Goal: Information Seeking & Learning: Find specific fact

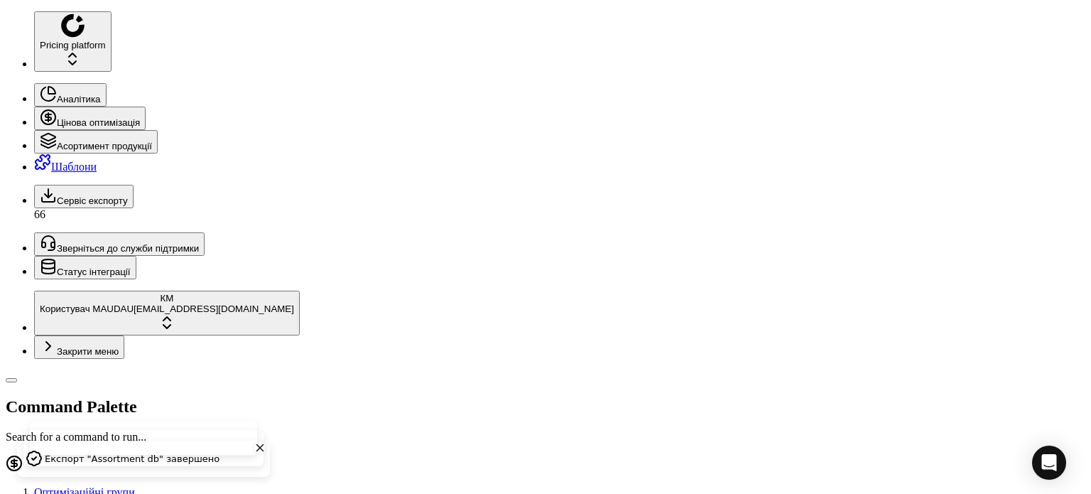
scroll to position [71, 0]
drag, startPoint x: 1076, startPoint y: 22, endPoint x: 1063, endPoint y: 22, distance: 12.8
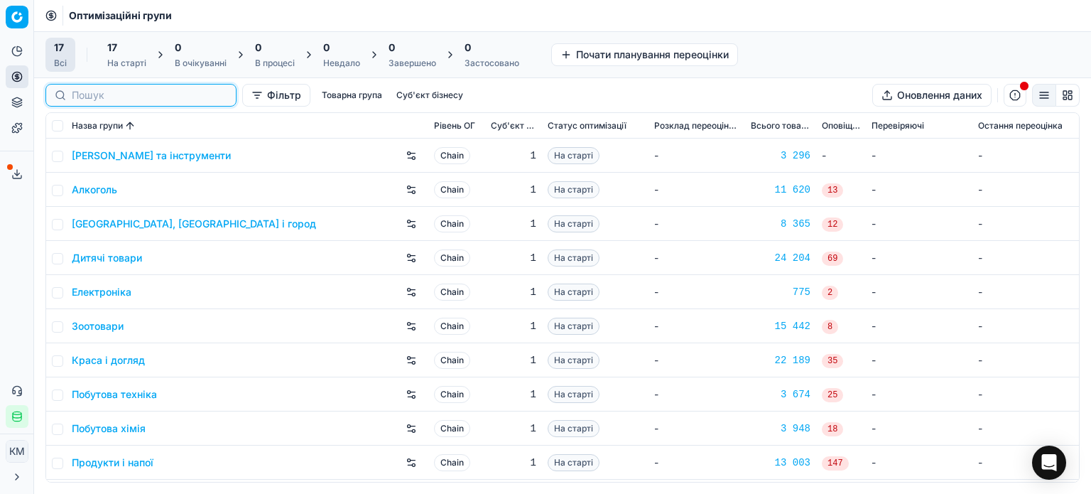
click at [87, 94] on input at bounding box center [150, 95] width 156 height 14
paste input "666016"
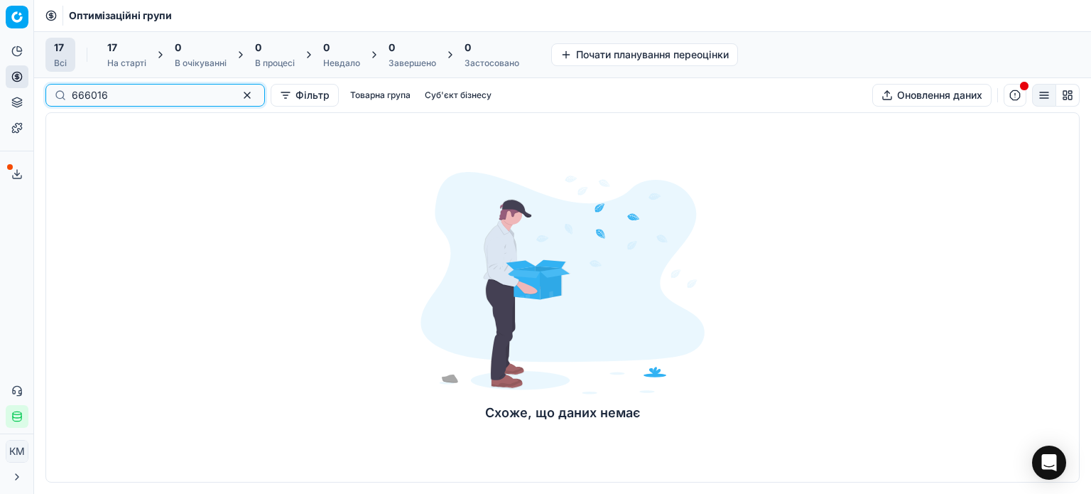
type input "666016"
click at [72, 92] on input "666016" at bounding box center [150, 95] width 156 height 14
click at [111, 13] on span "Оптимізаційні групи" at bounding box center [120, 16] width 103 height 14
click at [142, 16] on span "Оптимізаційні групи" at bounding box center [120, 16] width 103 height 14
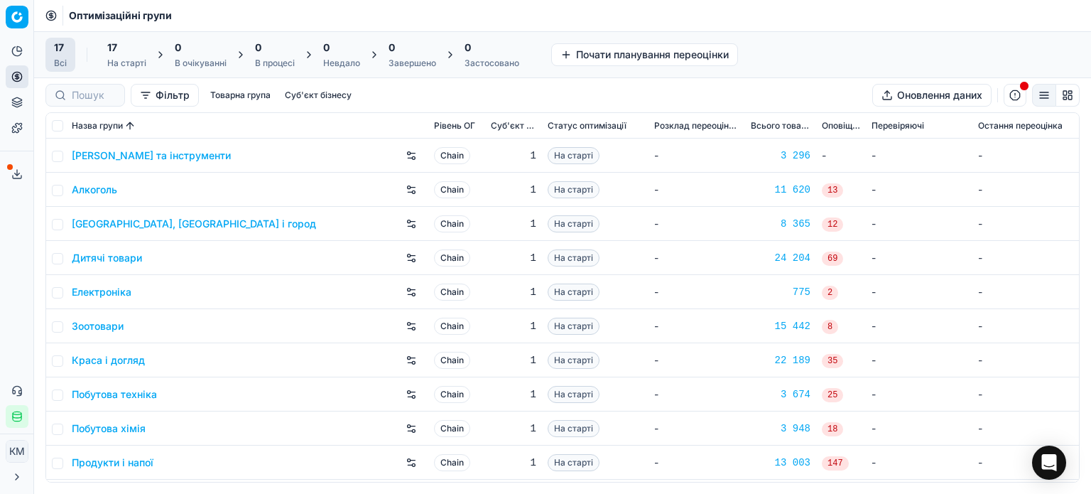
click at [124, 357] on link "Краса і догляд" at bounding box center [108, 360] width 73 height 14
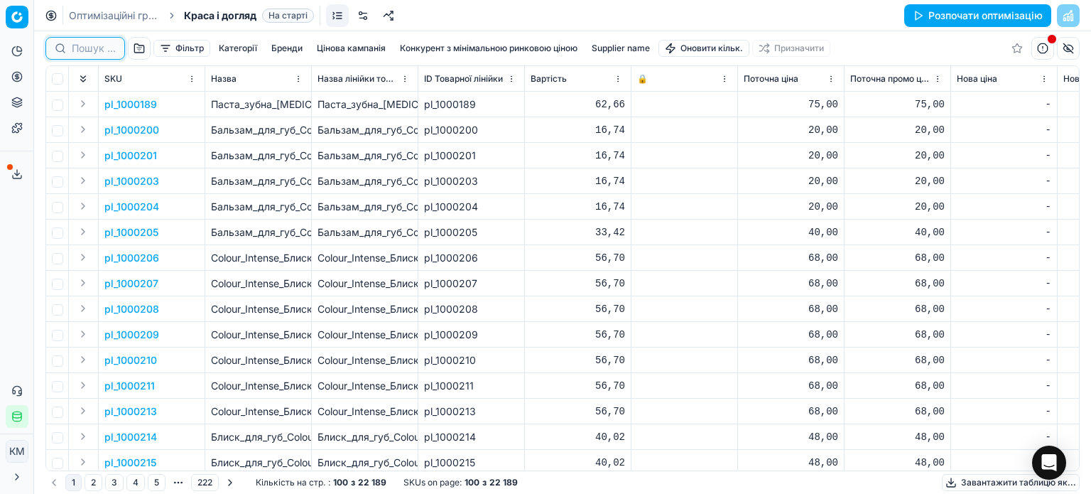
click at [105, 48] on input at bounding box center [94, 48] width 44 height 14
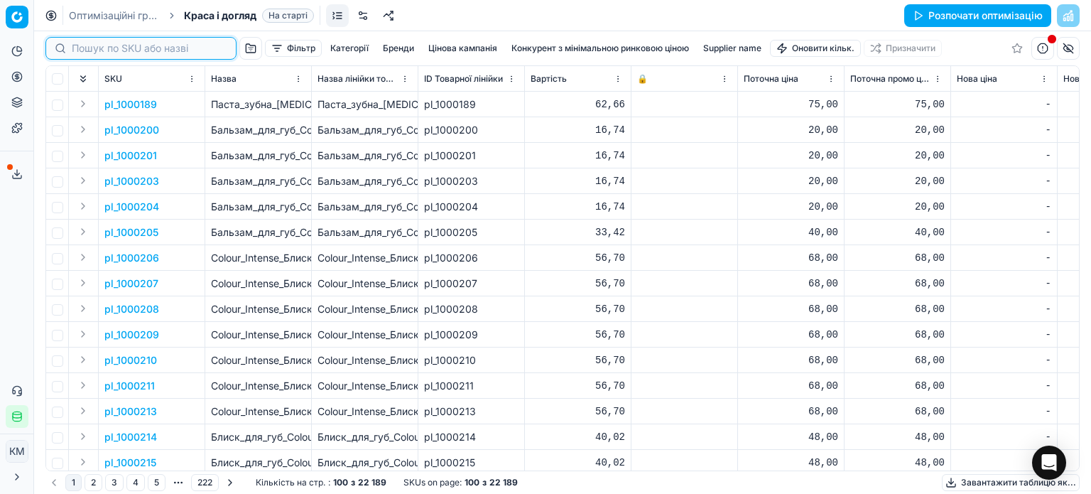
paste input "666016"
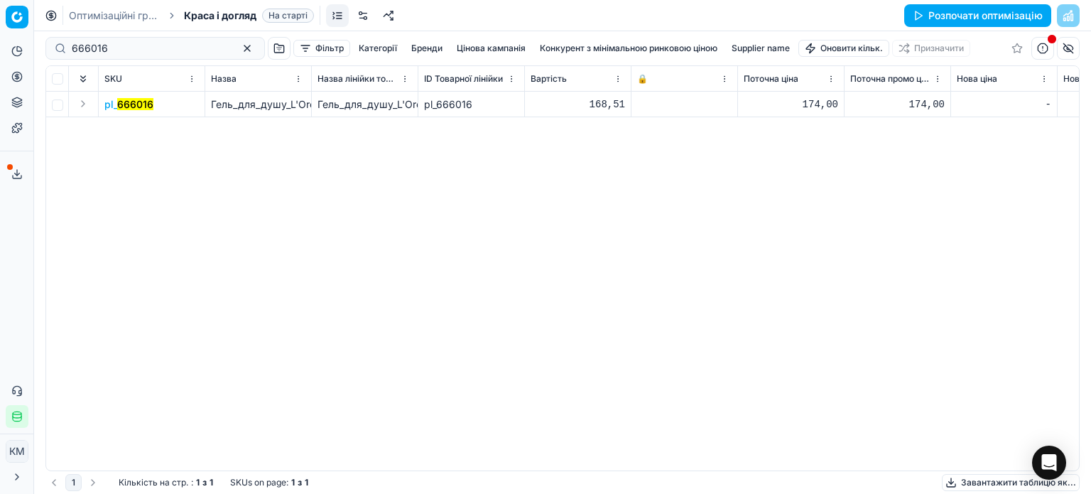
click at [135, 110] on span "pl_ 666016" at bounding box center [128, 104] width 49 height 14
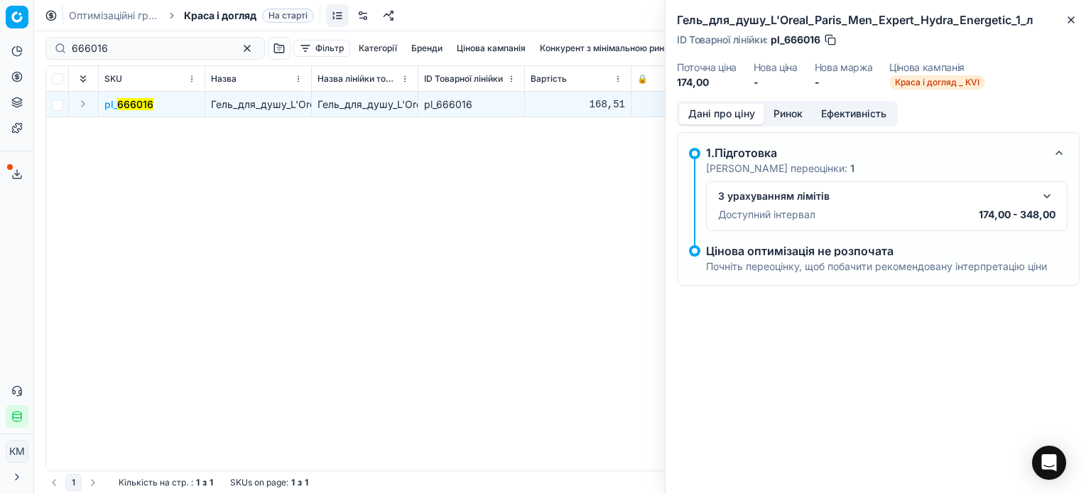
click at [790, 122] on button "Ринок" at bounding box center [788, 114] width 48 height 21
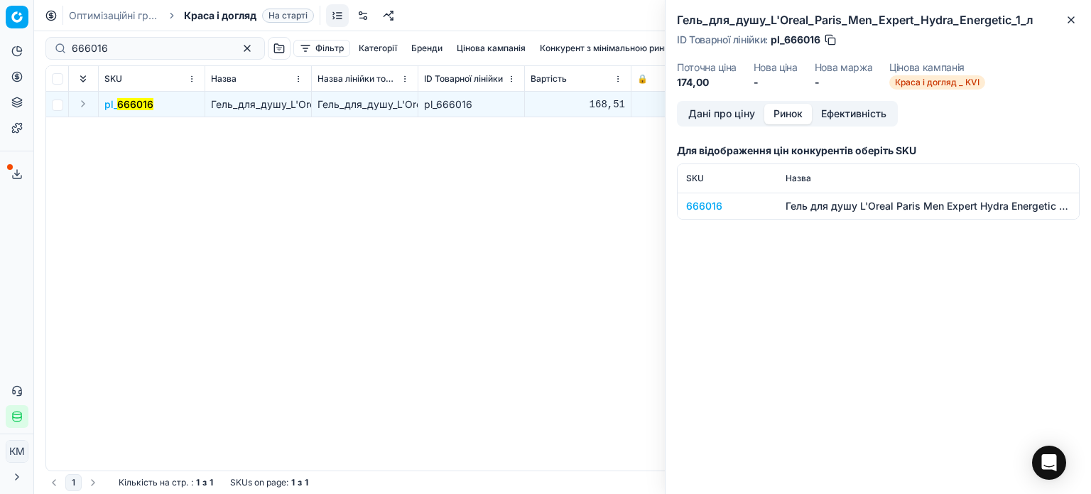
click at [714, 210] on div "666016" at bounding box center [727, 206] width 82 height 14
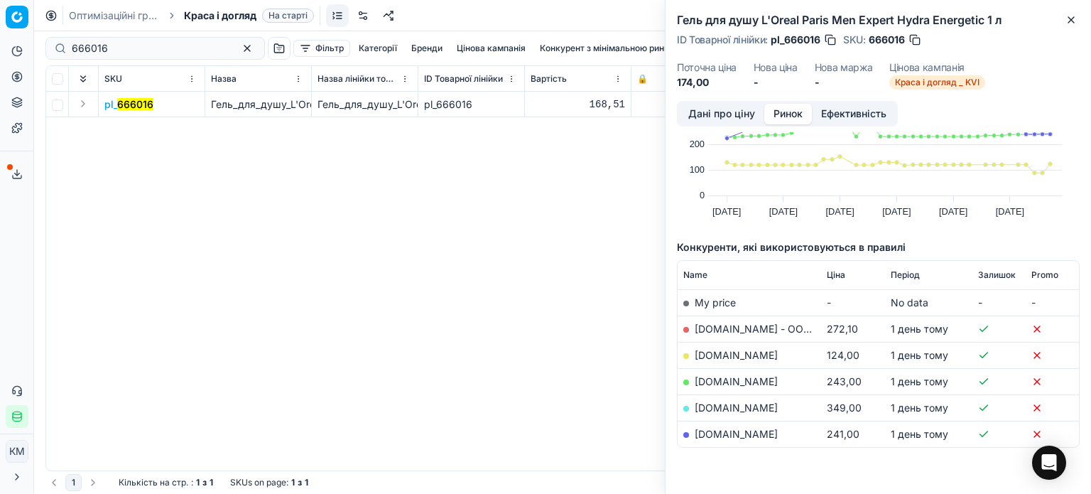
scroll to position [74, 0]
click at [705, 349] on link "[DOMAIN_NAME]" at bounding box center [736, 355] width 83 height 12
click at [1067, 20] on icon "button" at bounding box center [1070, 19] width 11 height 11
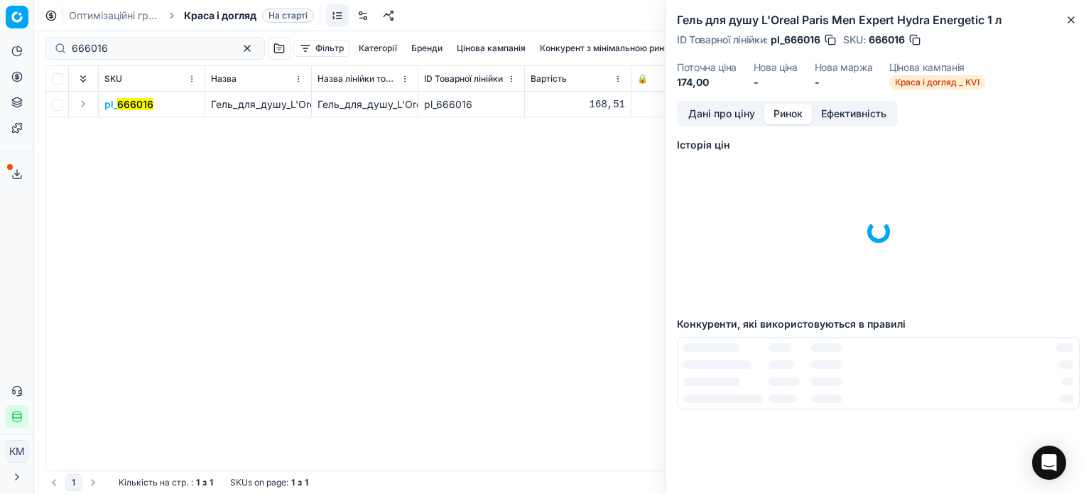
scroll to position [0, 0]
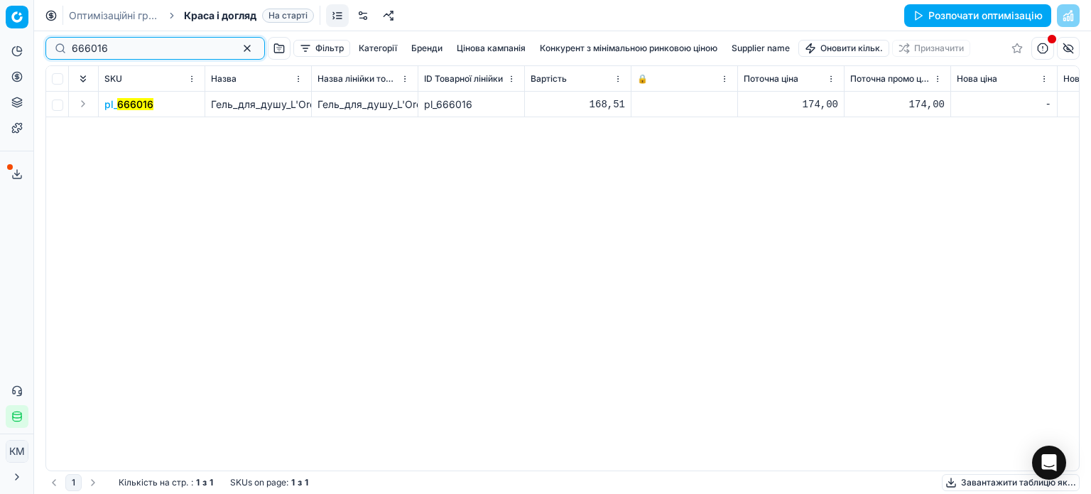
drag, startPoint x: 111, startPoint y: 48, endPoint x: 51, endPoint y: 41, distance: 60.0
click at [51, 41] on div "666016" at bounding box center [154, 48] width 219 height 23
paste input "96463"
click at [137, 108] on mark "696463" at bounding box center [136, 104] width 38 height 12
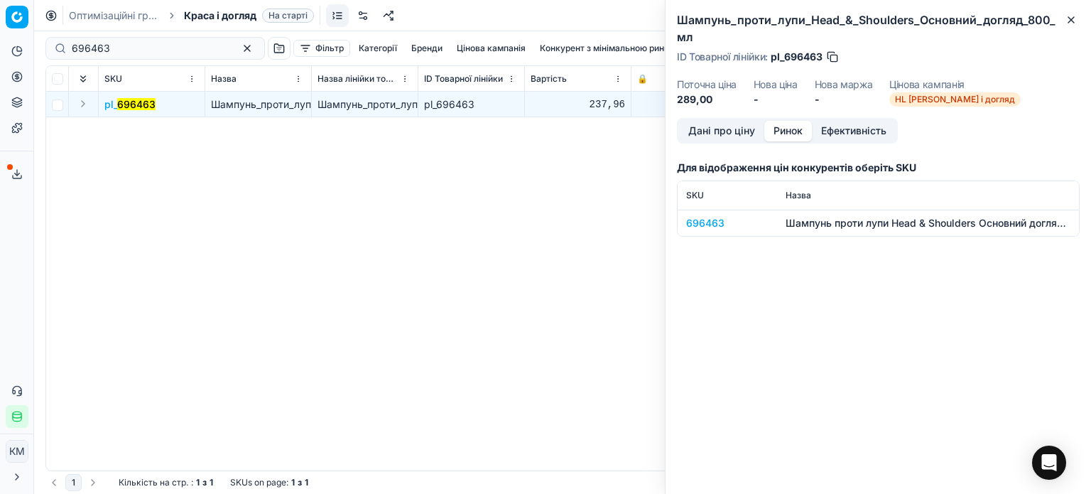
click at [800, 129] on button "Ринок" at bounding box center [788, 131] width 48 height 21
click at [707, 229] on div "696463" at bounding box center [727, 223] width 82 height 14
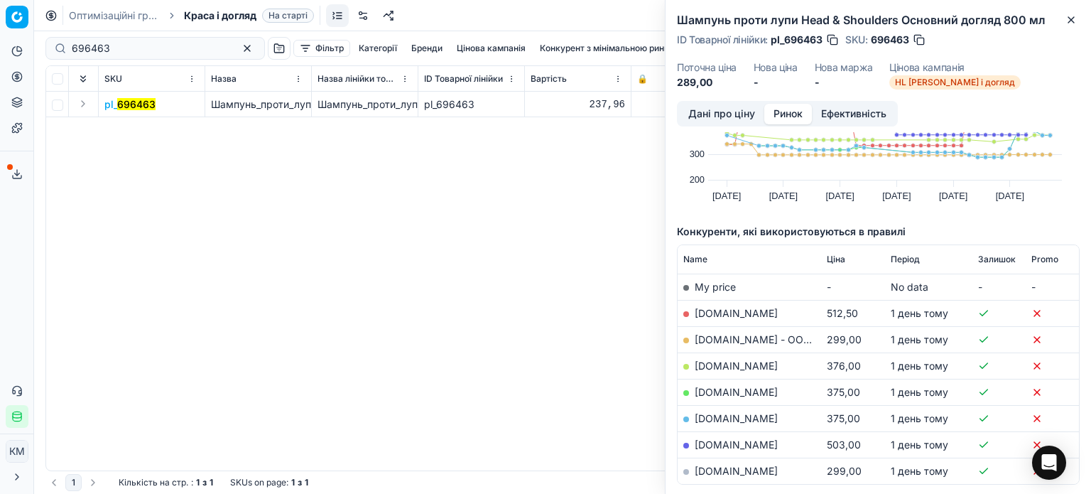
scroll to position [142, 0]
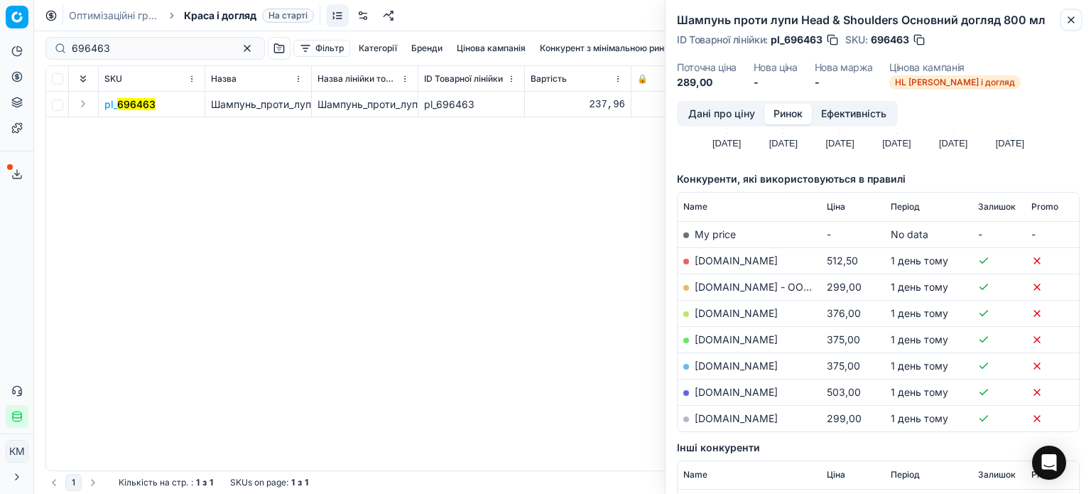
click at [1075, 24] on icon "button" at bounding box center [1070, 19] width 11 height 11
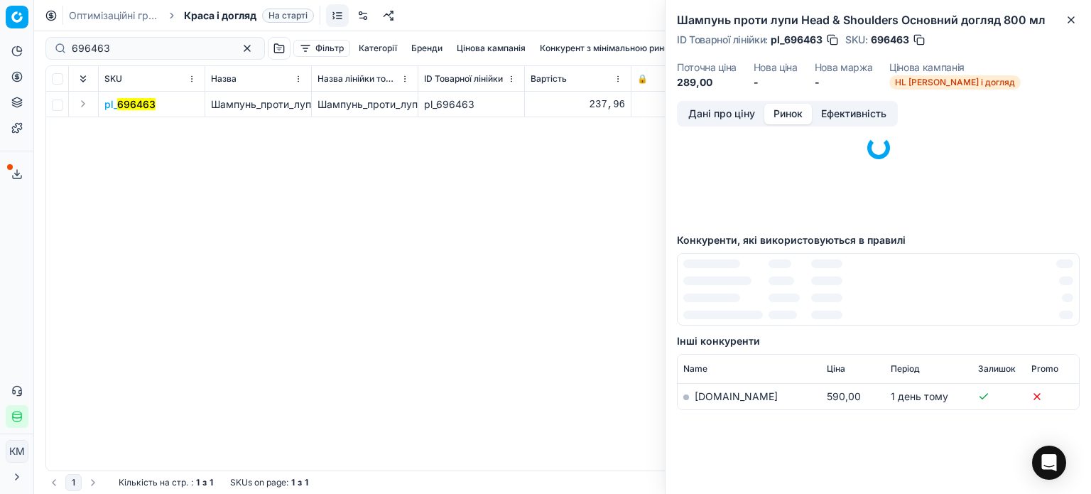
scroll to position [0, 0]
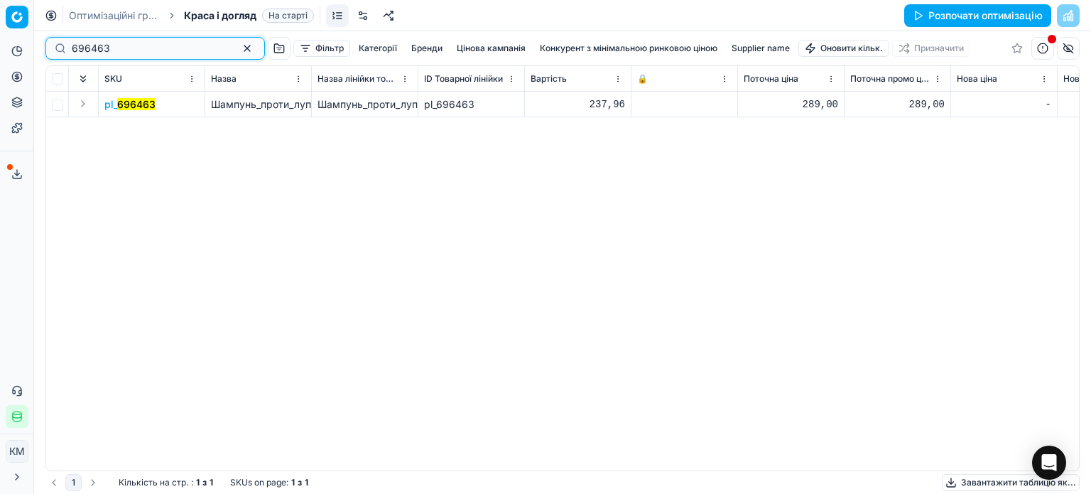
drag, startPoint x: 82, startPoint y: 49, endPoint x: 34, endPoint y: 45, distance: 48.5
click at [34, 45] on div "Pricing platform Аналітика Цінова оптимізація Асортимент продукції Шаблони Серв…" at bounding box center [545, 247] width 1091 height 494
paste input "645805"
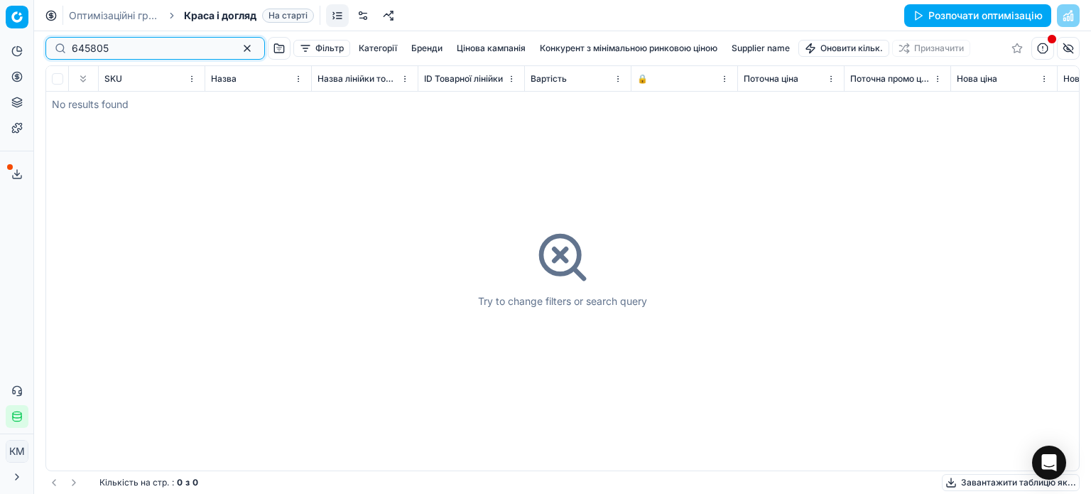
click at [74, 47] on input "645805" at bounding box center [150, 48] width 156 height 14
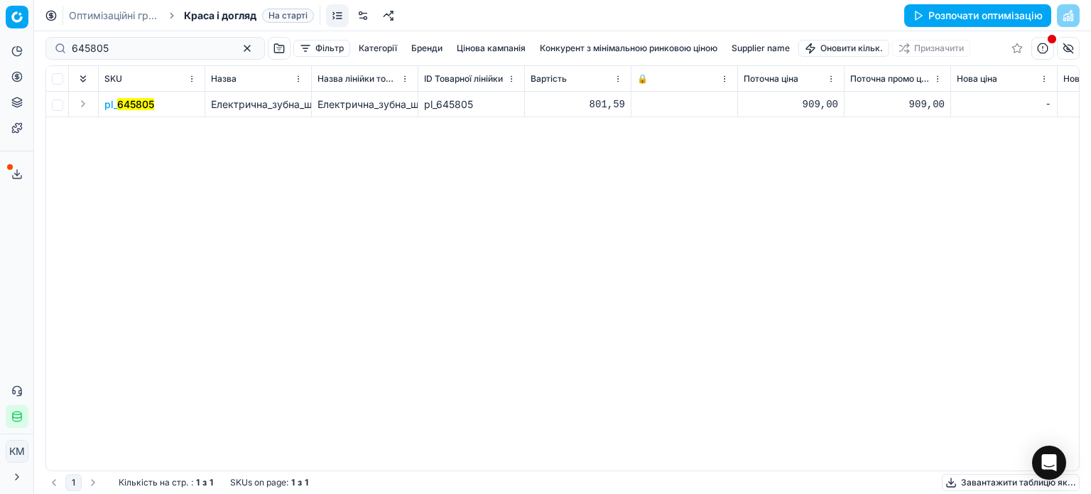
click at [143, 111] on td "pl_ 645805" at bounding box center [152, 105] width 107 height 26
click at [139, 103] on mark "645805" at bounding box center [135, 104] width 37 height 12
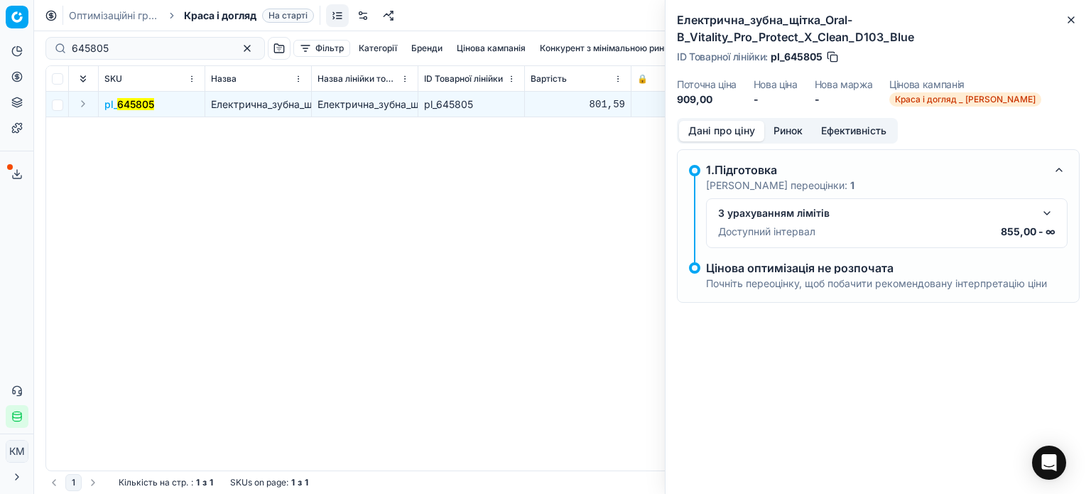
click at [785, 131] on button "Ринок" at bounding box center [788, 131] width 48 height 21
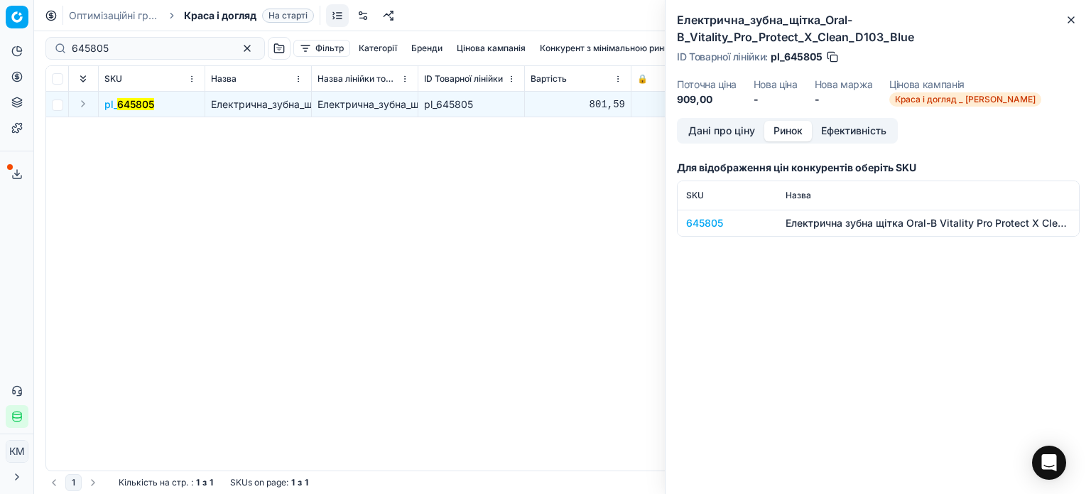
click at [705, 224] on div "645805" at bounding box center [727, 223] width 82 height 14
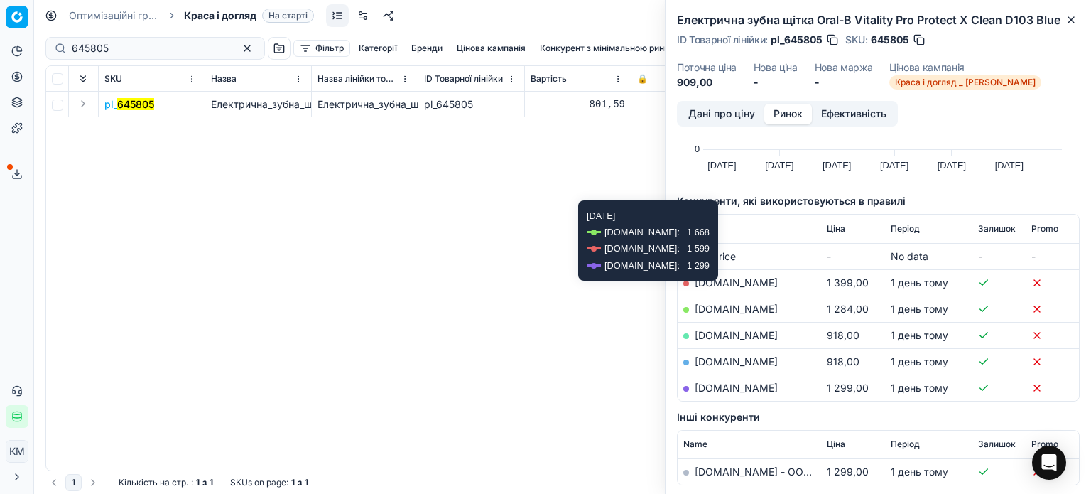
scroll to position [142, 0]
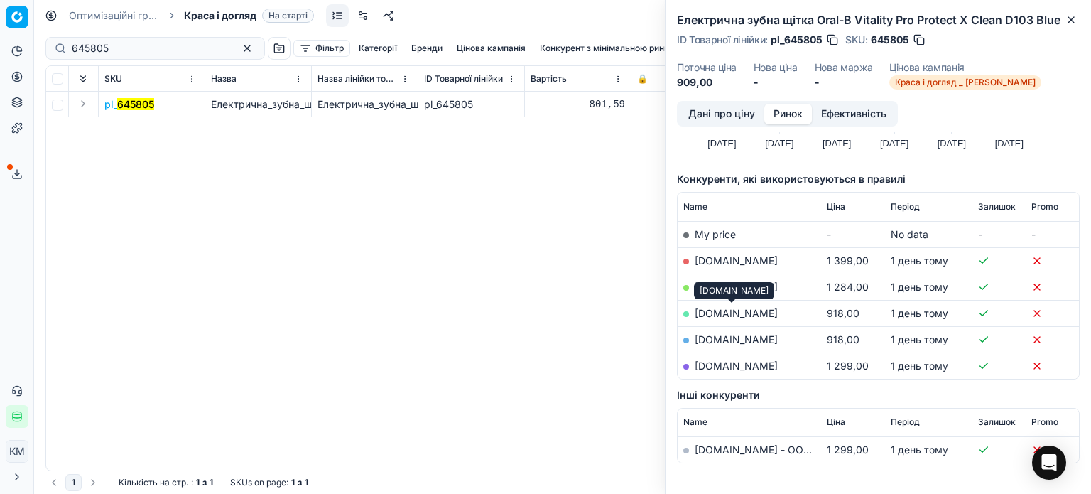
click at [737, 315] on link "[DOMAIN_NAME]" at bounding box center [736, 313] width 83 height 12
click at [717, 340] on link "[DOMAIN_NAME]" at bounding box center [736, 339] width 83 height 12
click at [1071, 18] on icon "button" at bounding box center [1070, 19] width 11 height 11
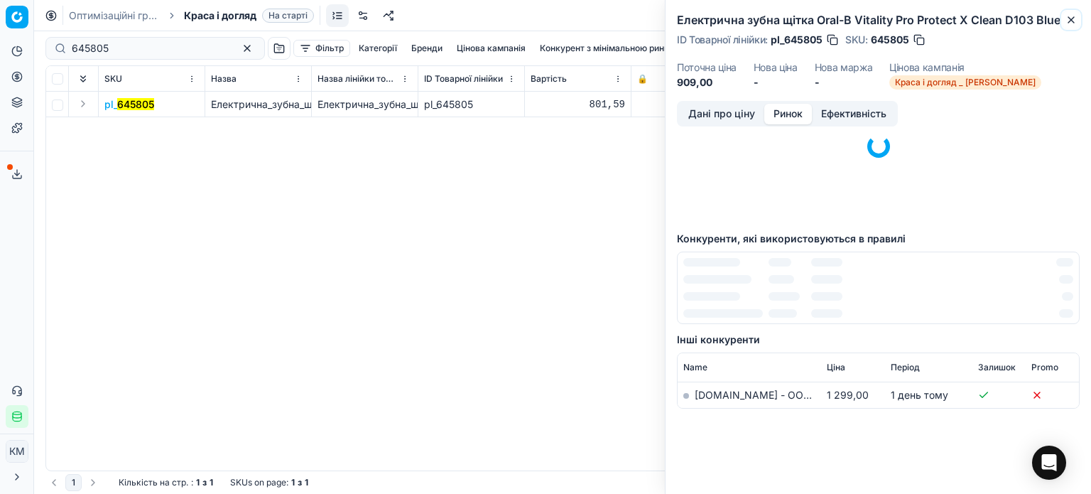
scroll to position [87, 0]
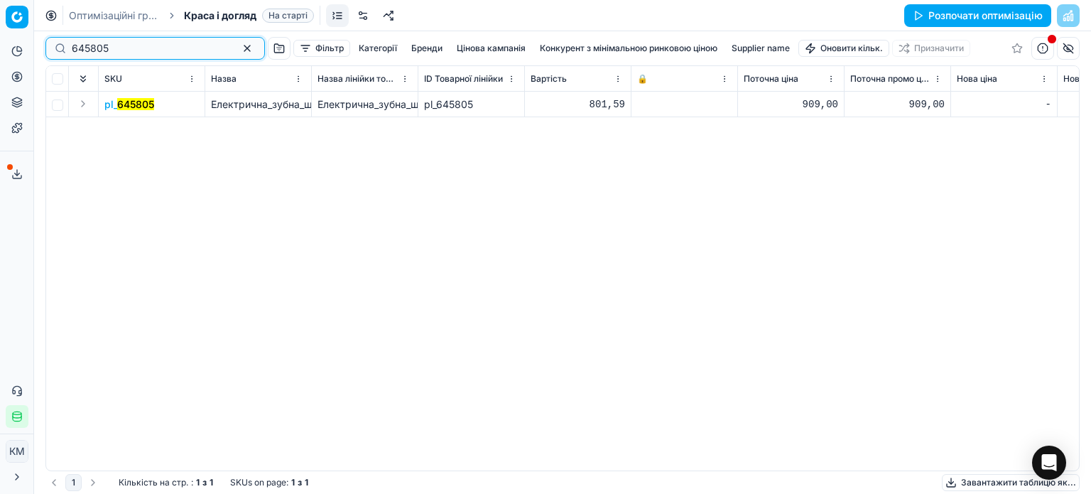
drag, startPoint x: 139, startPoint y: 52, endPoint x: 0, endPoint y: 59, distance: 139.4
click at [0, 59] on div "Pricing platform Аналітика Цінова оптимізація Асортимент продукції Шаблони Серв…" at bounding box center [545, 247] width 1091 height 494
paste input "206792"
type input "206792"
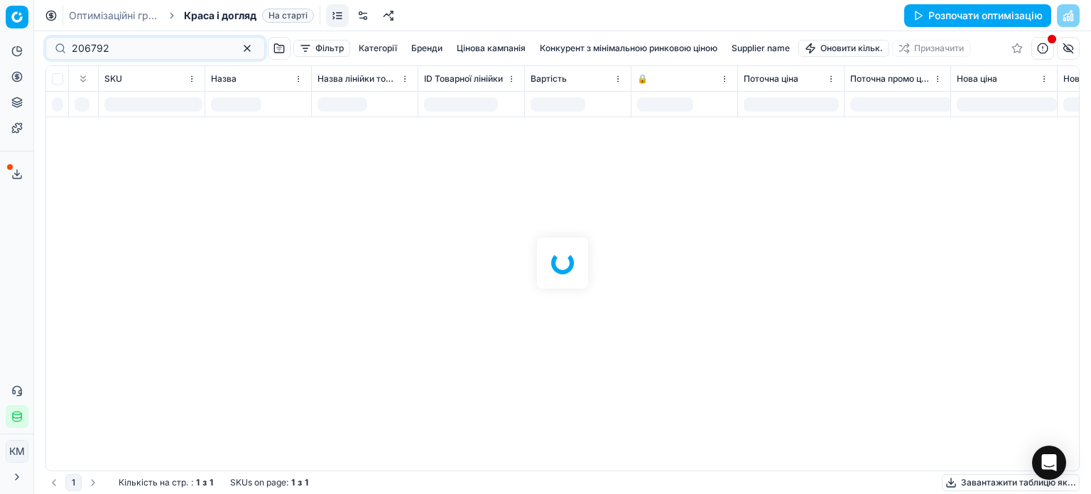
click at [220, 14] on span "Краса і догляд" at bounding box center [220, 16] width 72 height 14
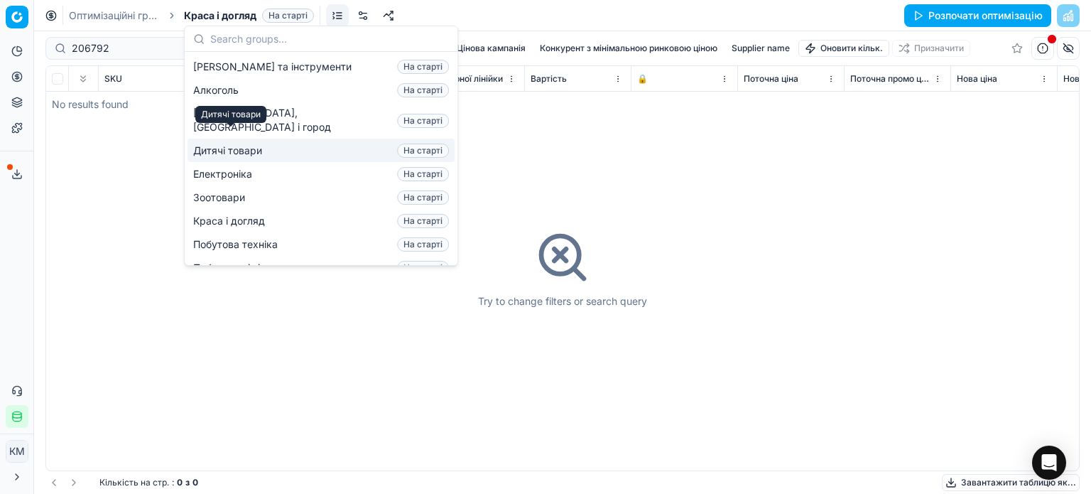
drag, startPoint x: 239, startPoint y: 136, endPoint x: 111, endPoint y: 120, distance: 129.5
click at [239, 143] on span "Дитячі товари" at bounding box center [230, 150] width 75 height 14
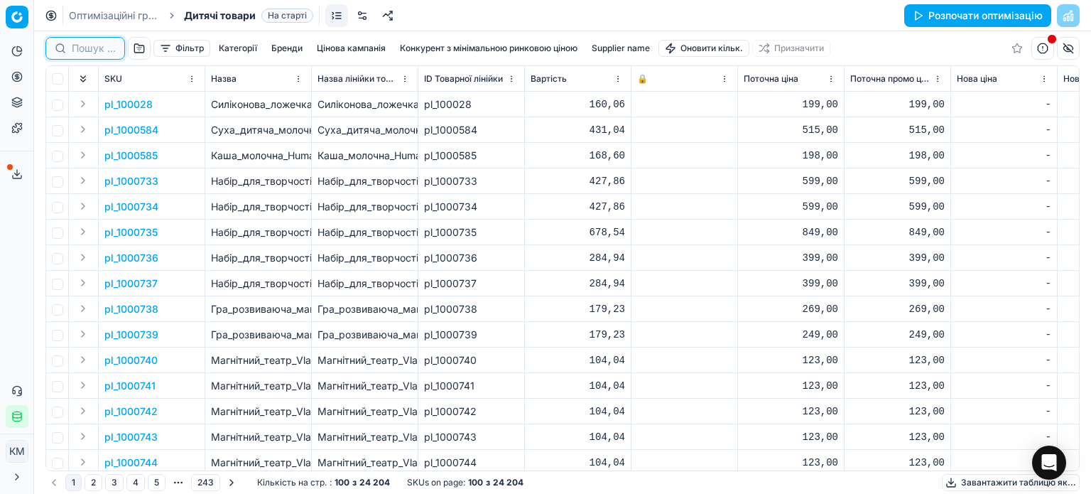
click at [91, 49] on input at bounding box center [94, 48] width 44 height 14
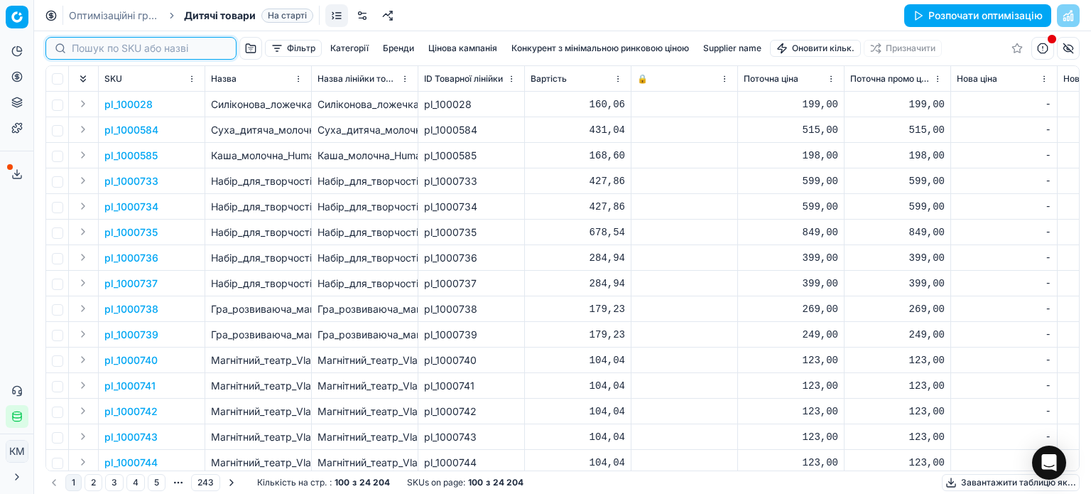
paste input "206792"
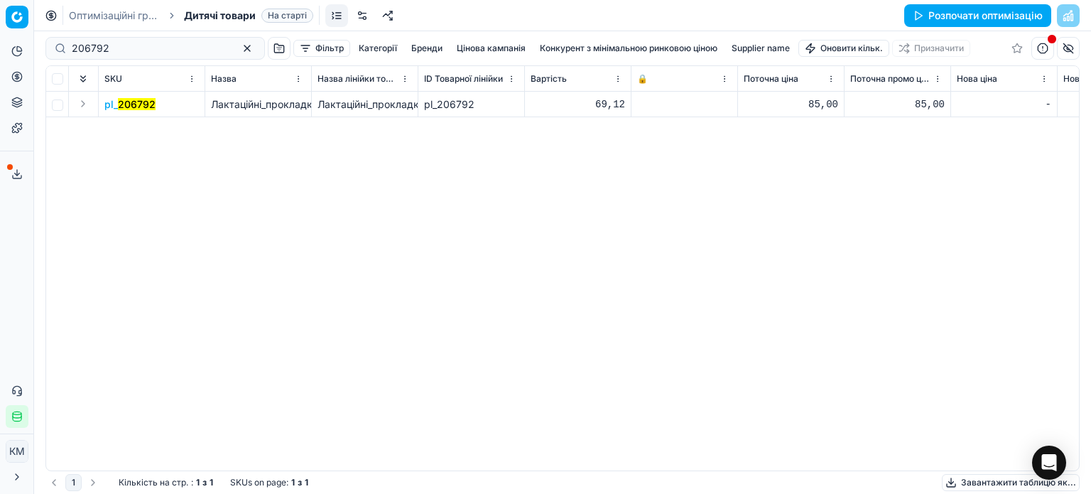
click at [119, 107] on mark "206792" at bounding box center [137, 104] width 38 height 12
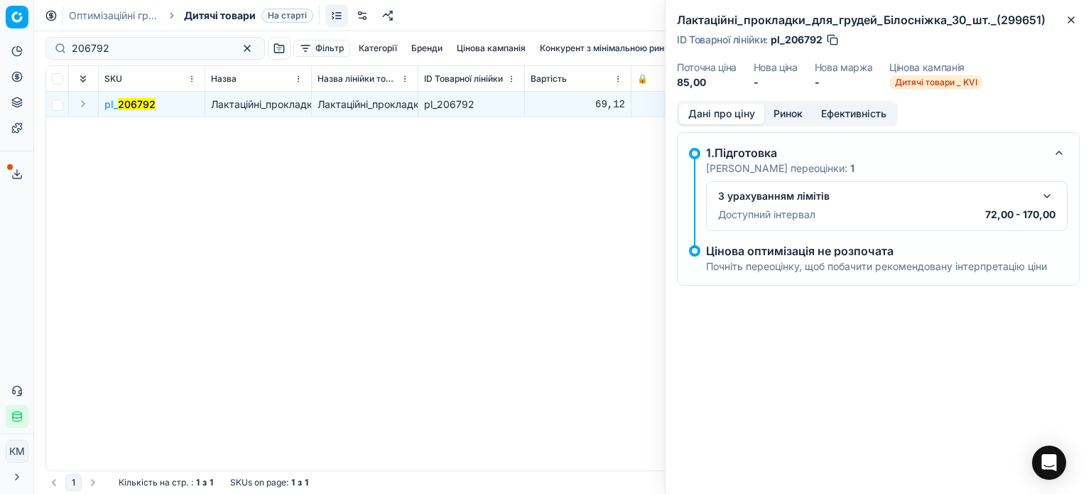
click at [801, 110] on button "Ринок" at bounding box center [788, 114] width 48 height 21
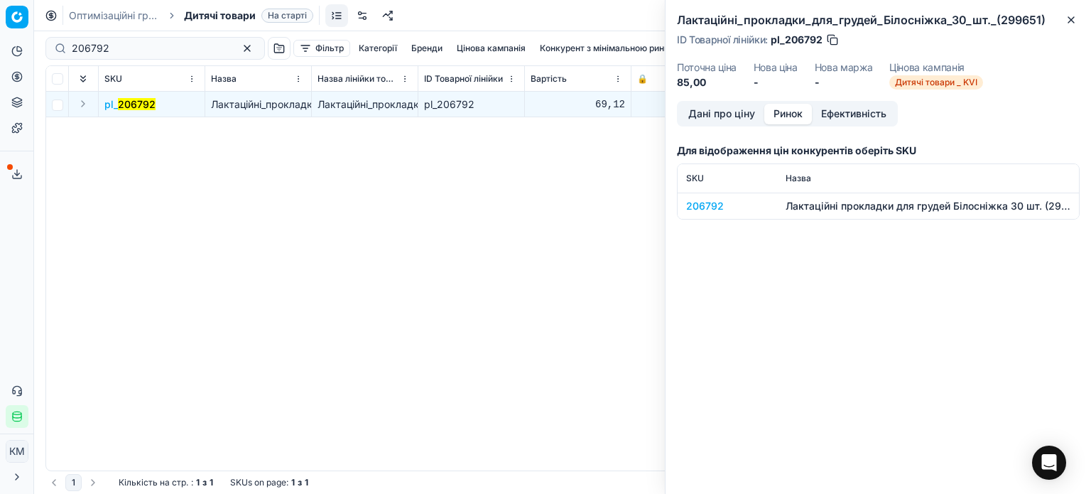
click at [708, 207] on div "206792" at bounding box center [727, 206] width 82 height 14
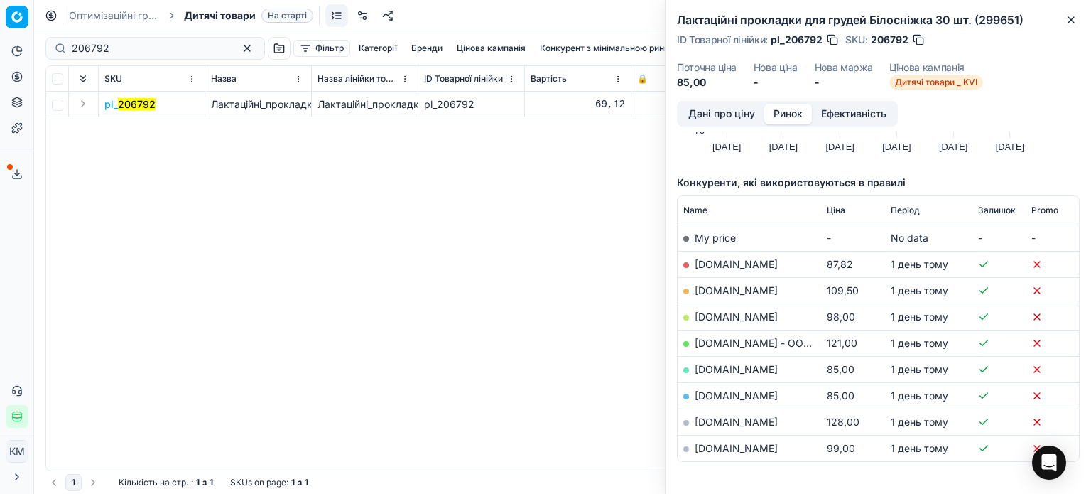
scroll to position [142, 0]
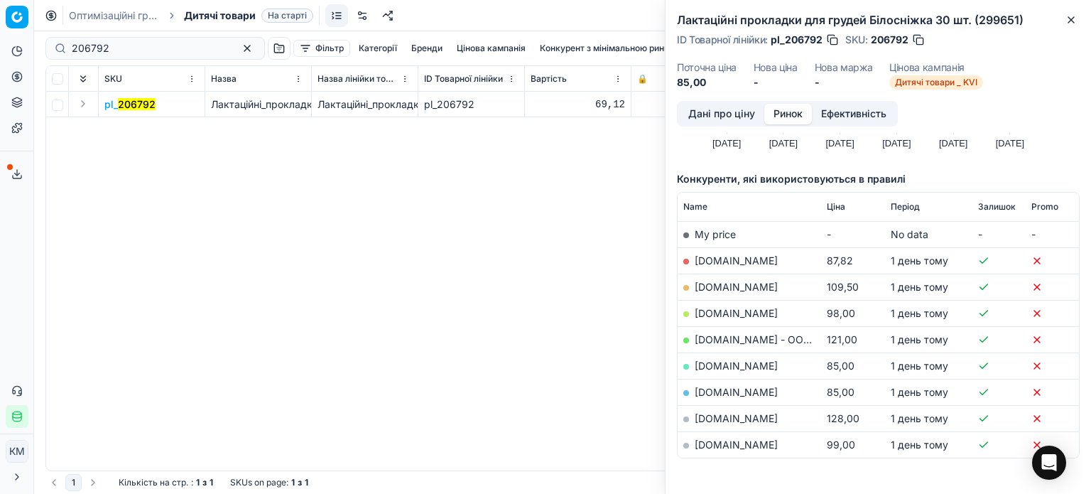
click at [715, 260] on link "[DOMAIN_NAME]" at bounding box center [736, 260] width 83 height 12
click at [719, 364] on link "[DOMAIN_NAME]" at bounding box center [736, 365] width 83 height 12
drag, startPoint x: 1024, startPoint y: 39, endPoint x: 997, endPoint y: 19, distance: 33.5
click at [1024, 40] on div "ID Товарної лінійки : pl_206792 SKU : 206792" at bounding box center [878, 40] width 403 height 14
click at [1072, 19] on icon "button" at bounding box center [1070, 19] width 11 height 11
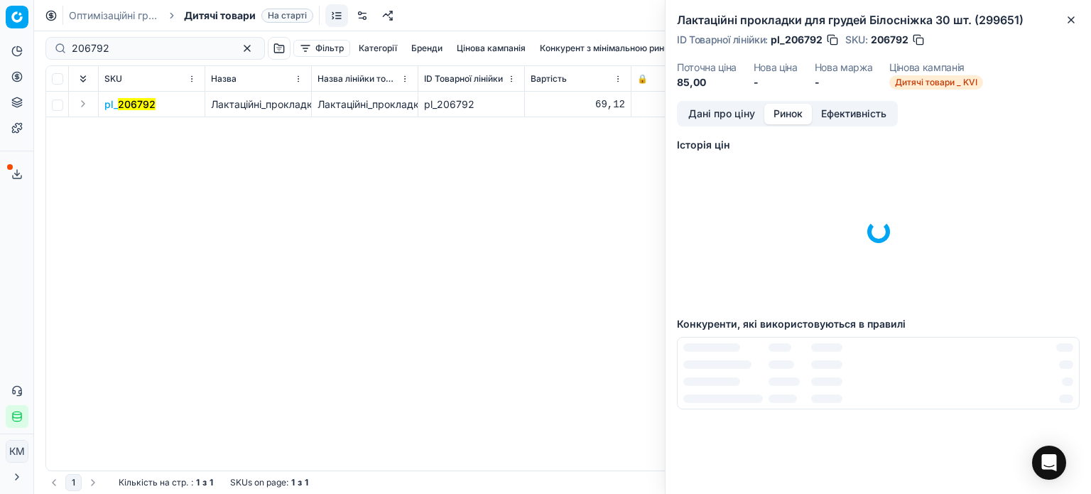
scroll to position [0, 0]
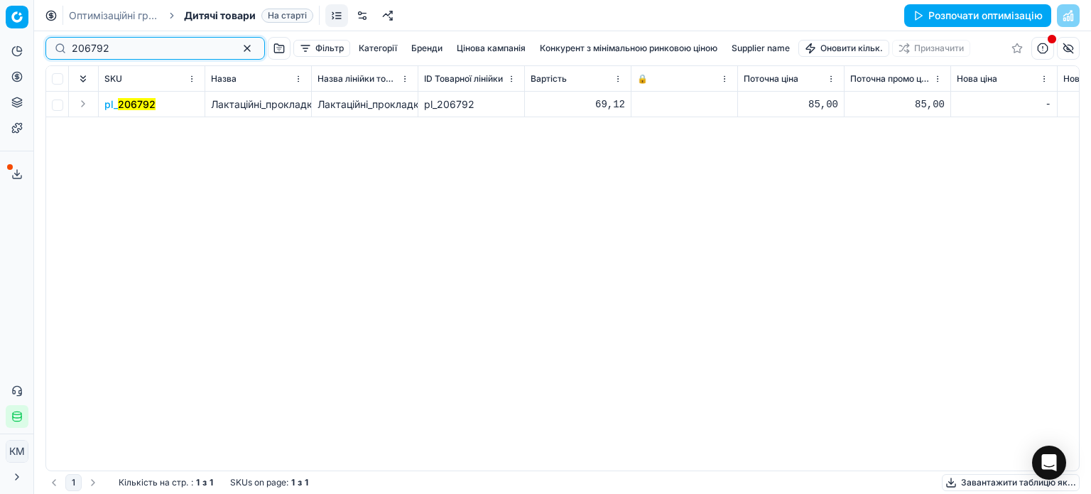
drag, startPoint x: 161, startPoint y: 50, endPoint x: 0, endPoint y: 40, distance: 160.8
click at [0, 40] on div "Pricing platform Аналітика Цінова оптимізація Асортимент продукції Шаблони Серв…" at bounding box center [545, 247] width 1091 height 494
paste input "548781"
type input "548781"
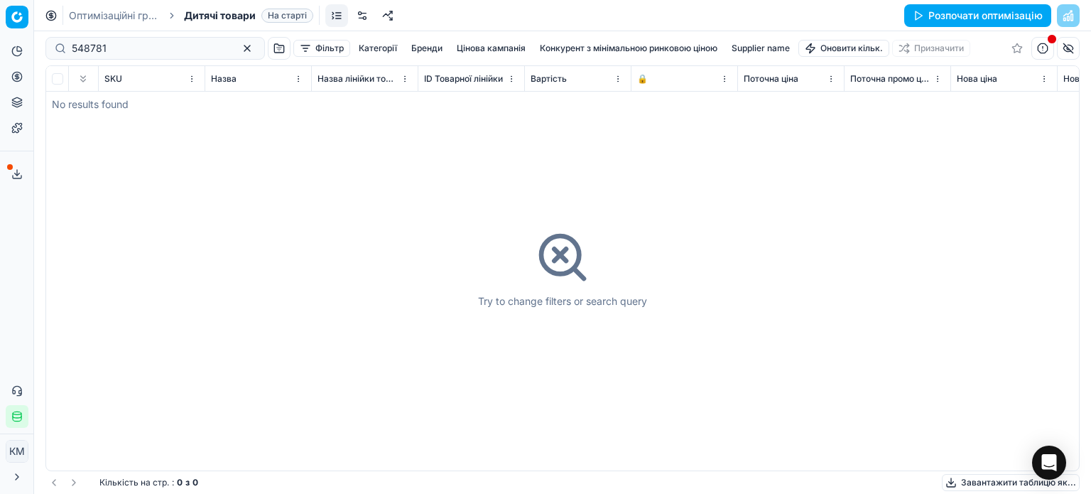
click at [208, 10] on span "Дитячі товари" at bounding box center [220, 16] width 72 height 14
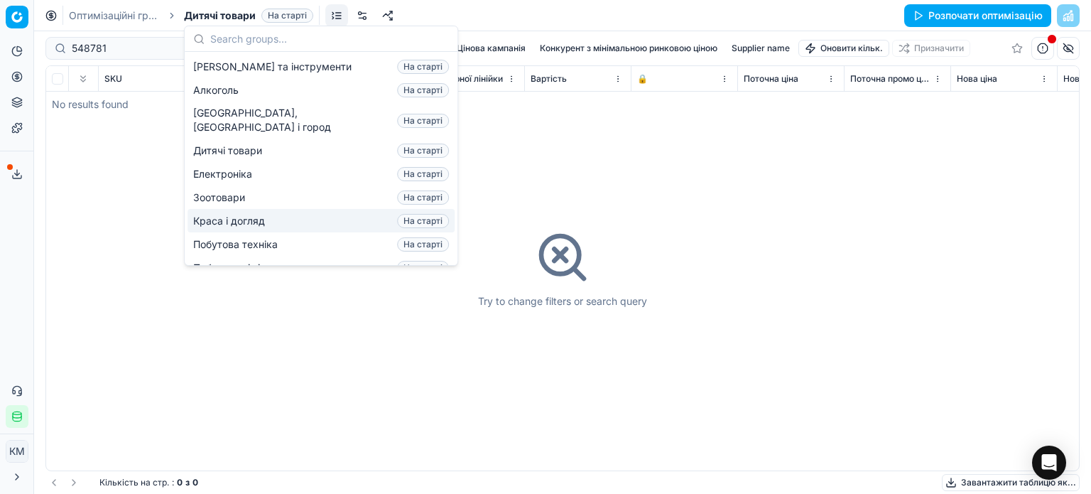
click at [240, 214] on span "Краса і догляд" at bounding box center [231, 221] width 77 height 14
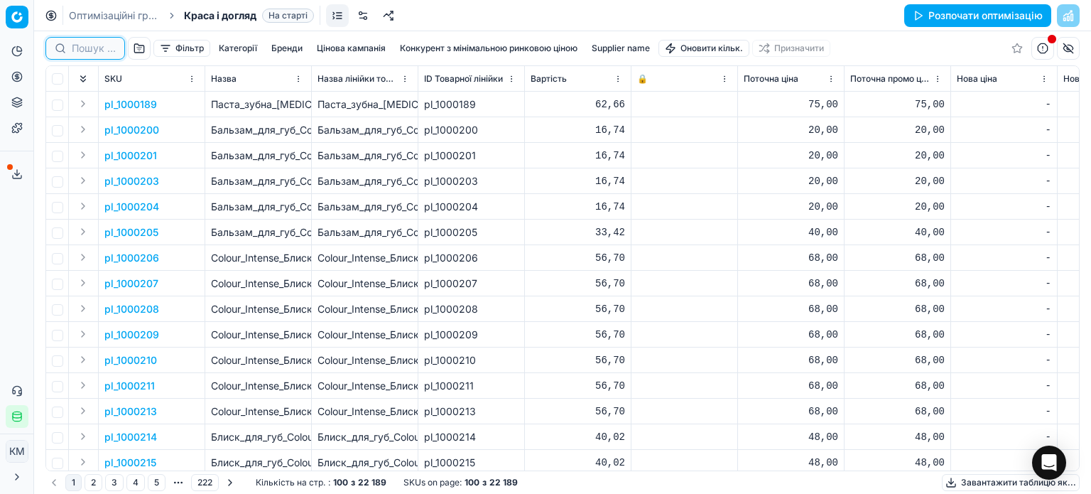
click at [91, 45] on input at bounding box center [94, 48] width 44 height 14
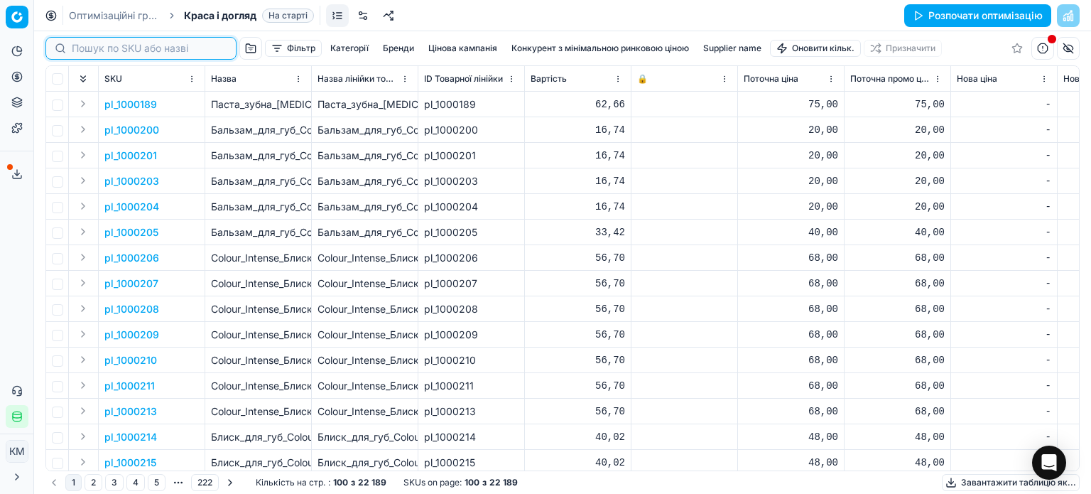
paste input "548781"
type input "548781"
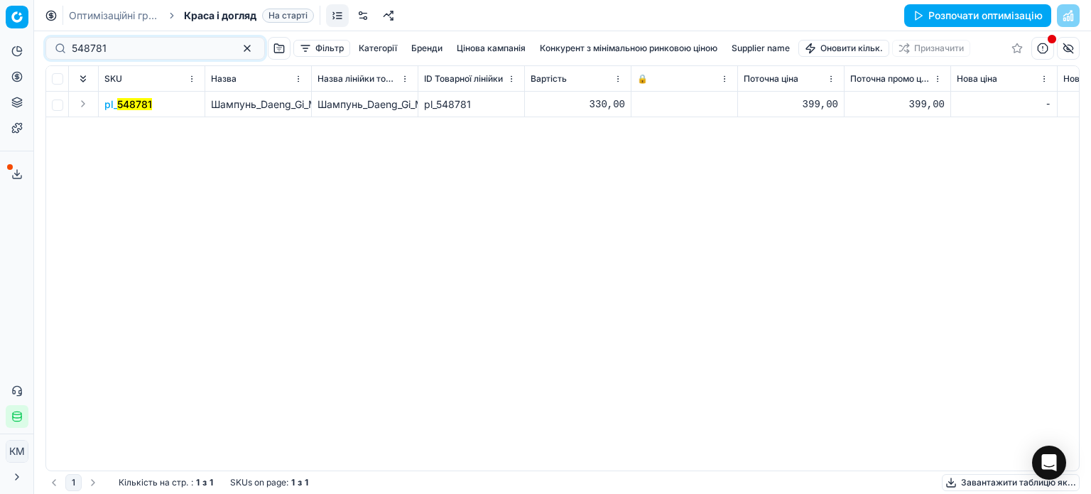
click at [131, 110] on span "pl_ 548781" at bounding box center [128, 104] width 48 height 14
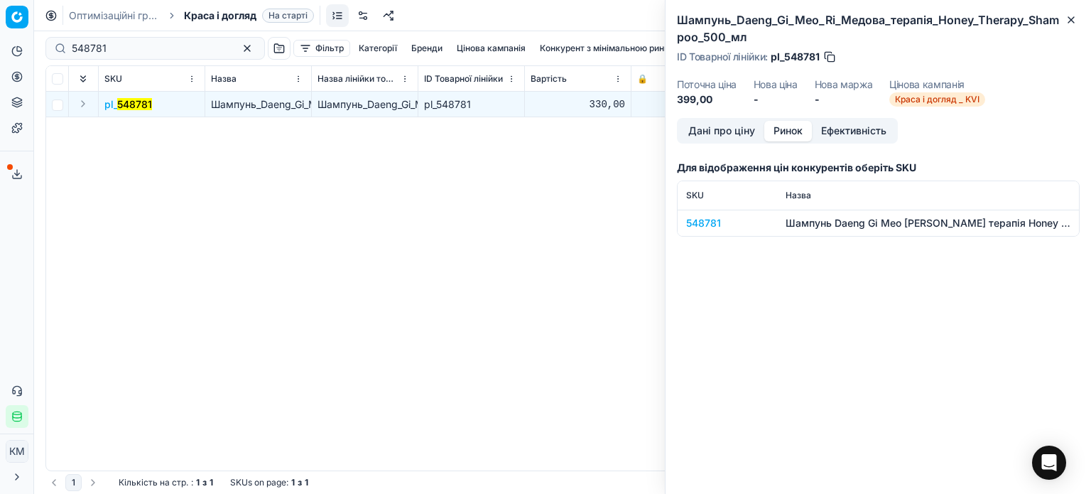
click at [788, 131] on button "Ринок" at bounding box center [788, 131] width 48 height 21
click at [709, 227] on div "548781" at bounding box center [727, 223] width 82 height 14
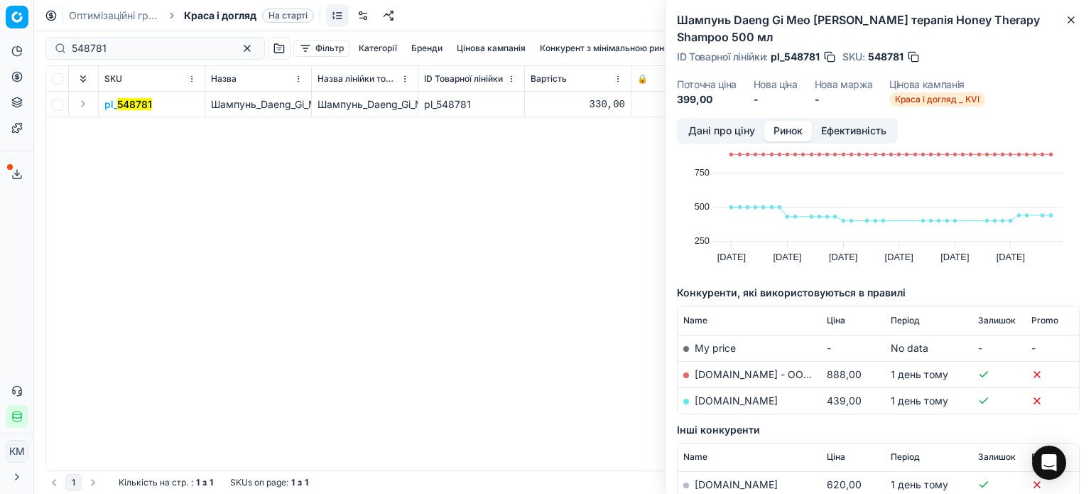
scroll to position [71, 0]
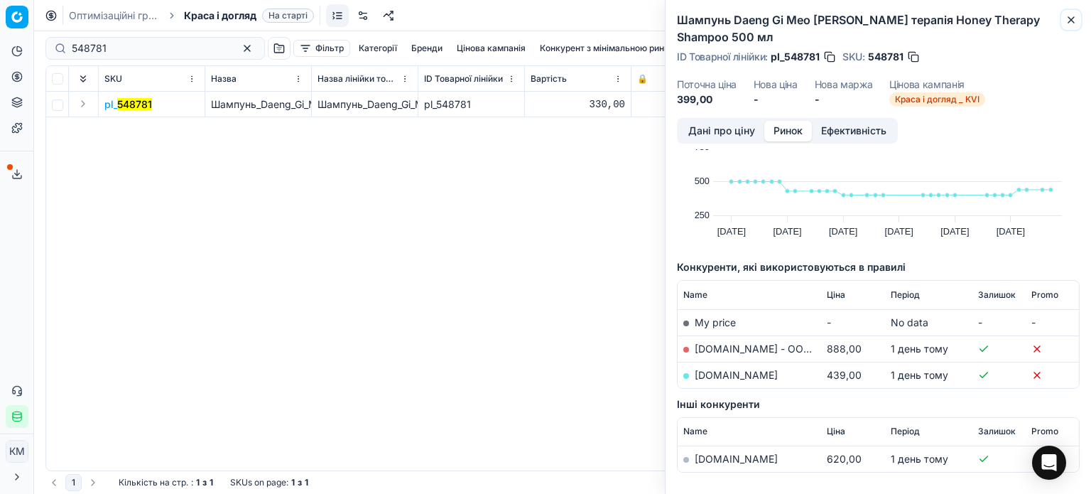
click at [1074, 23] on icon "button" at bounding box center [1070, 19] width 11 height 11
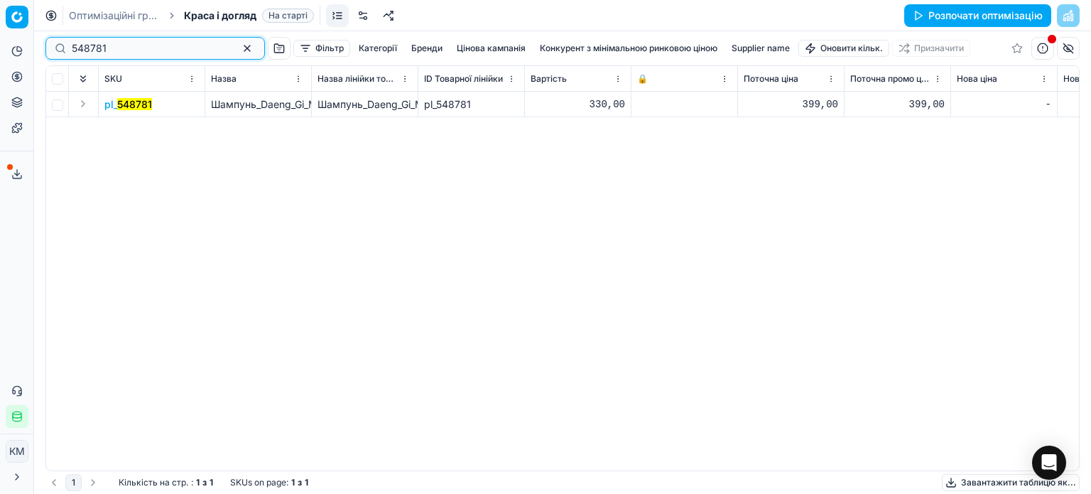
drag, startPoint x: 111, startPoint y: 54, endPoint x: 28, endPoint y: 49, distance: 83.2
click at [28, 49] on div "Pricing platform Аналітика Цінова оптимізація Асортимент продукції Шаблони Серв…" at bounding box center [545, 247] width 1091 height 494
paste input
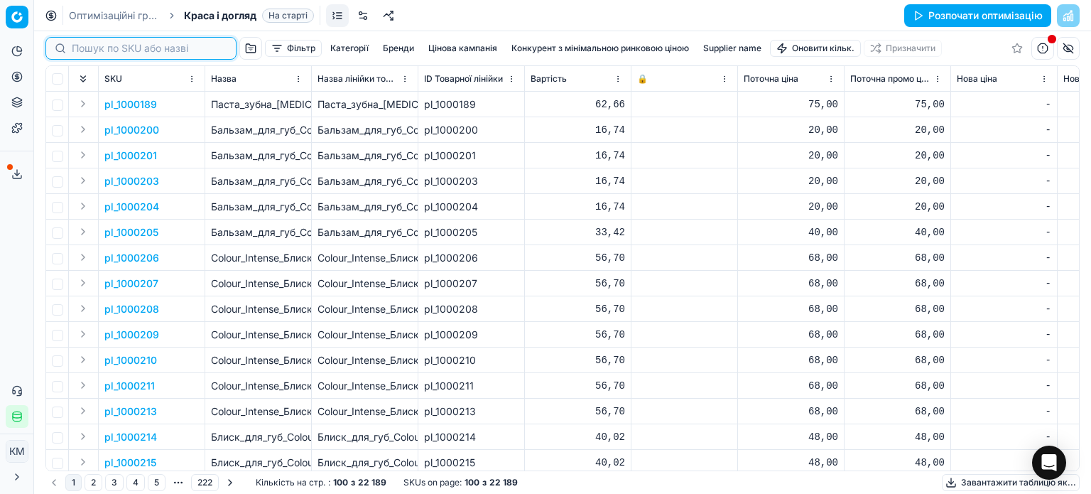
paste input "194948"
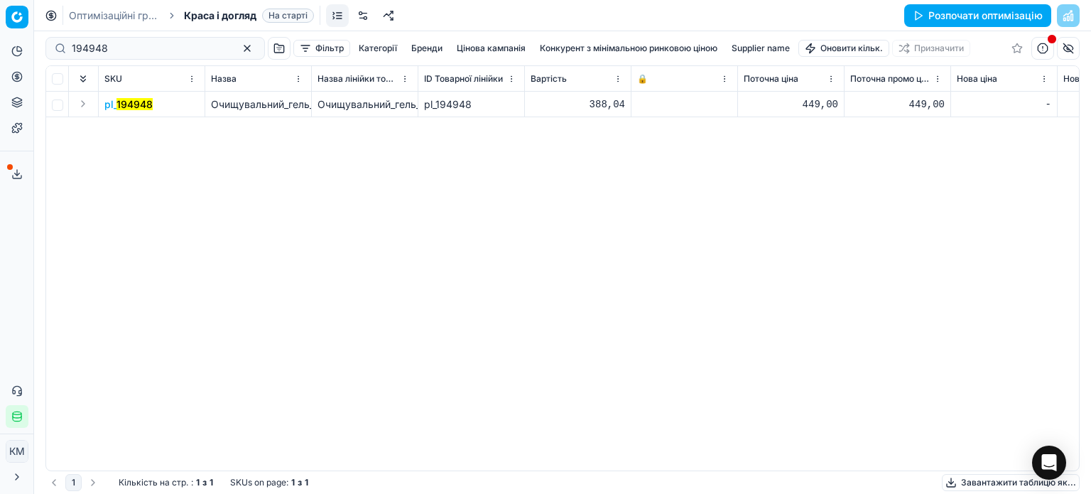
click at [143, 107] on mark "194948" at bounding box center [134, 104] width 36 height 12
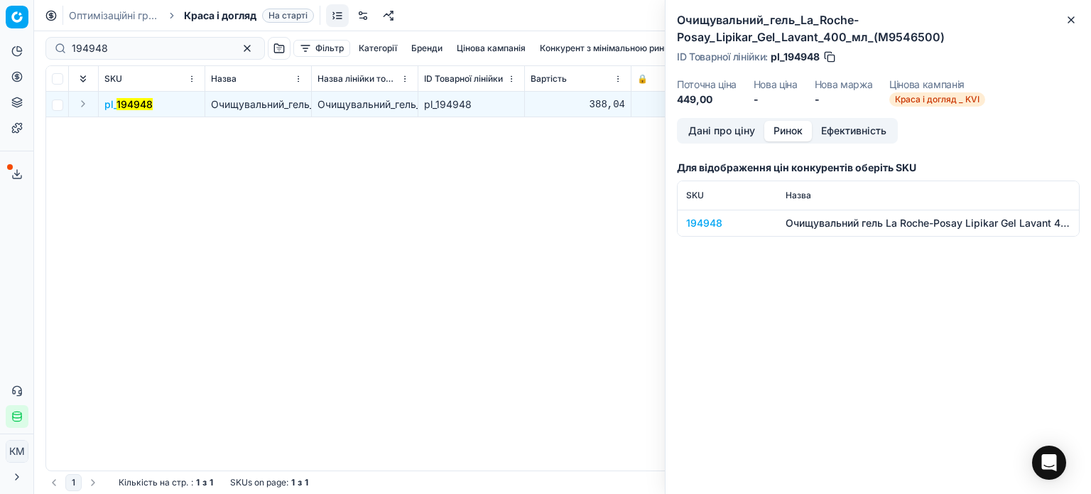
click at [799, 131] on button "Ринок" at bounding box center [788, 131] width 48 height 21
click at [722, 224] on div "194948" at bounding box center [727, 223] width 82 height 14
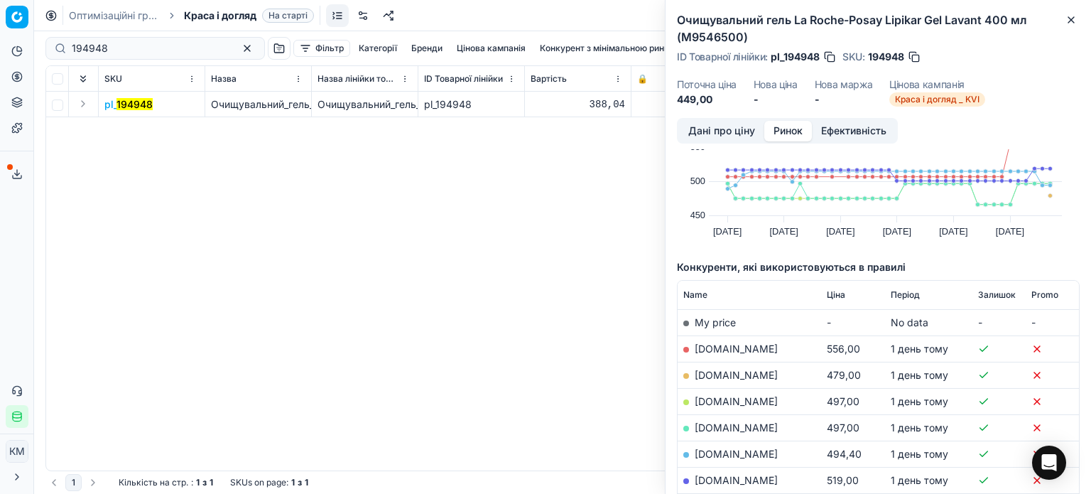
scroll to position [142, 0]
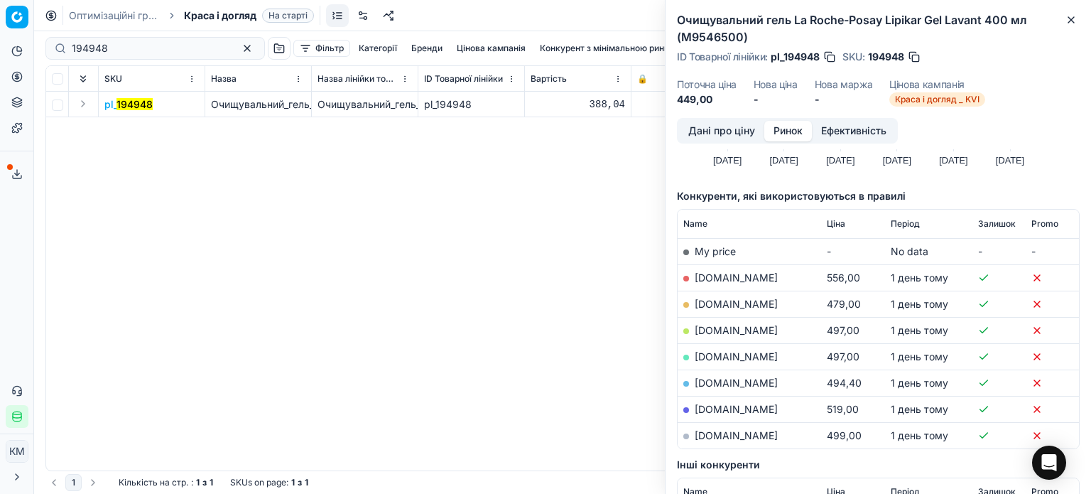
click at [713, 302] on link "[DOMAIN_NAME]" at bounding box center [736, 304] width 83 height 12
drag, startPoint x: 1072, startPoint y: 21, endPoint x: 1060, endPoint y: 20, distance: 12.1
click at [1072, 21] on icon "button" at bounding box center [1070, 19] width 11 height 11
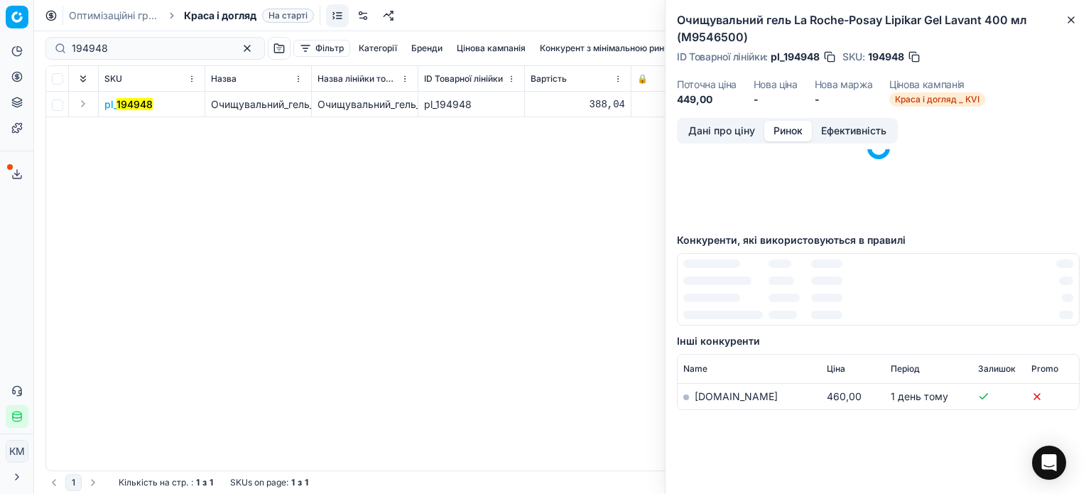
scroll to position [0, 0]
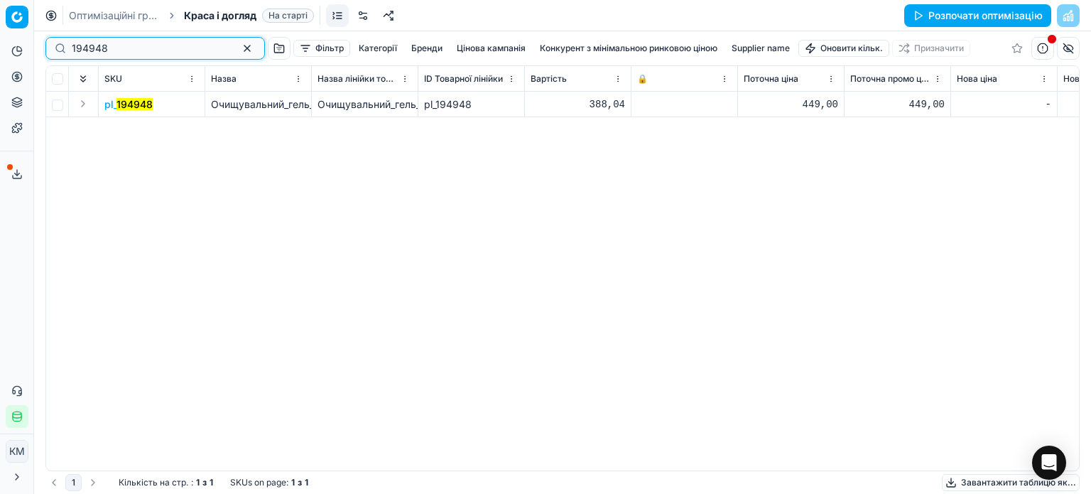
drag, startPoint x: 130, startPoint y: 53, endPoint x: 4, endPoint y: 42, distance: 126.9
click at [4, 42] on div "Pricing platform Аналітика Цінова оптимізація Асортимент продукції Шаблони Серв…" at bounding box center [545, 247] width 1091 height 494
paste input "850235"
click at [135, 105] on mark "850235" at bounding box center [135, 104] width 37 height 12
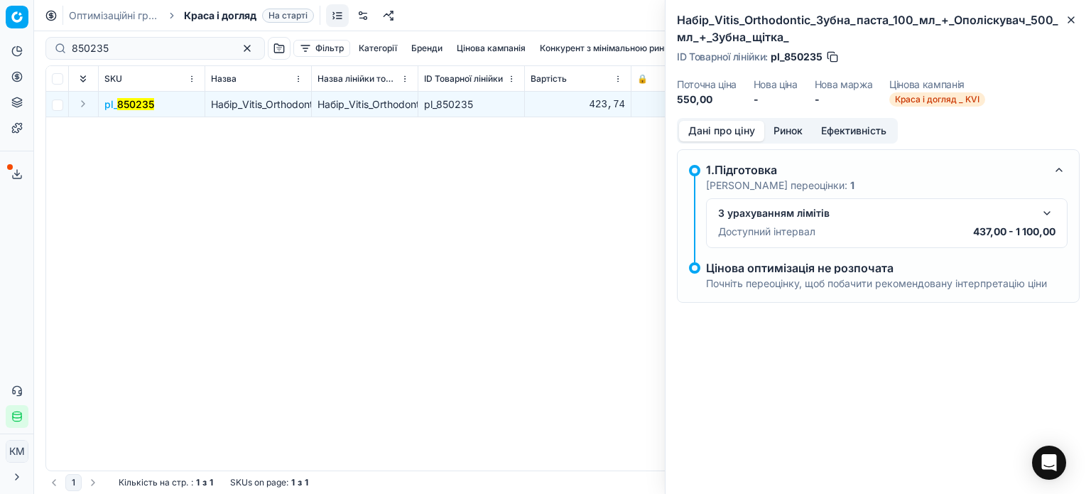
click at [800, 135] on button "Ринок" at bounding box center [788, 131] width 48 height 21
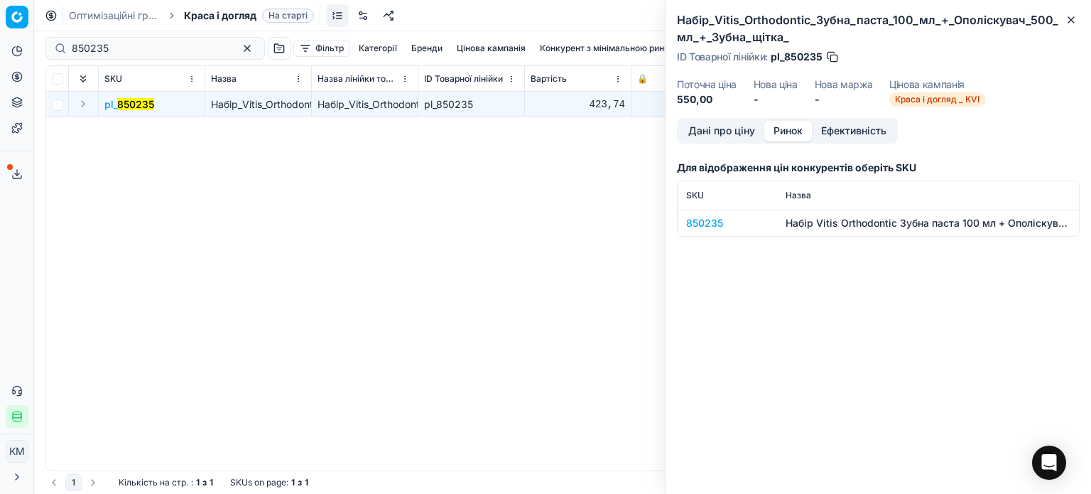
click at [716, 221] on div "850235" at bounding box center [727, 223] width 82 height 14
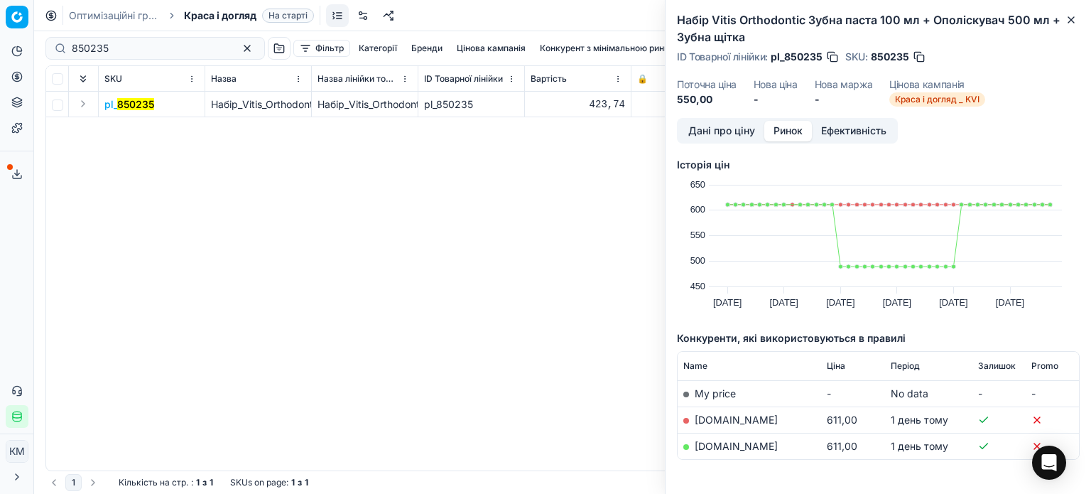
scroll to position [50, 0]
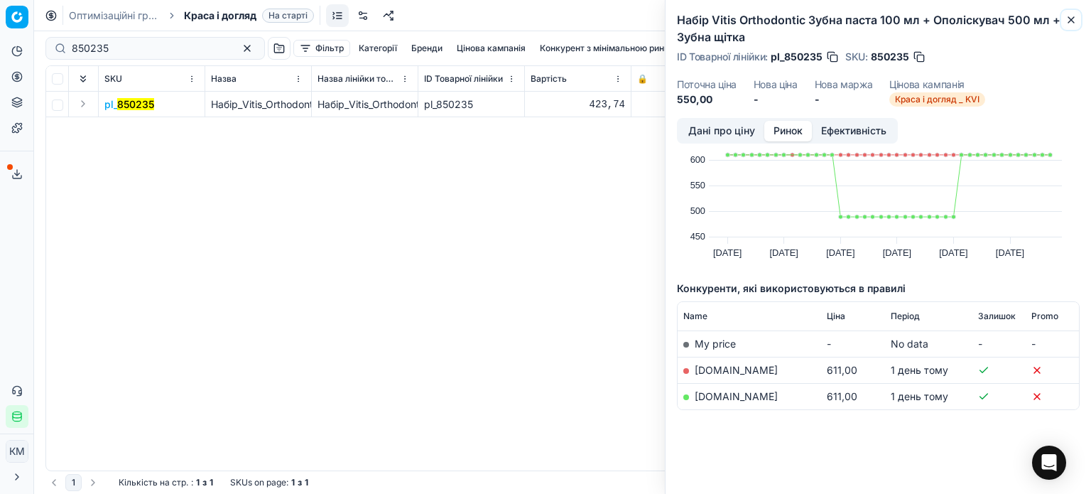
drag, startPoint x: 1073, startPoint y: 21, endPoint x: 1038, endPoint y: 29, distance: 36.4
click at [1073, 21] on icon "button" at bounding box center [1070, 19] width 11 height 11
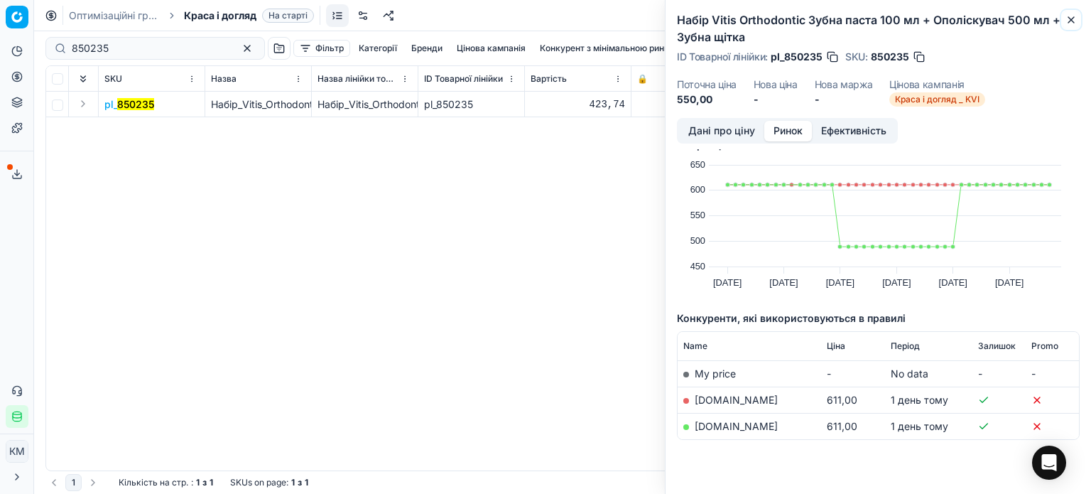
scroll to position [0, 0]
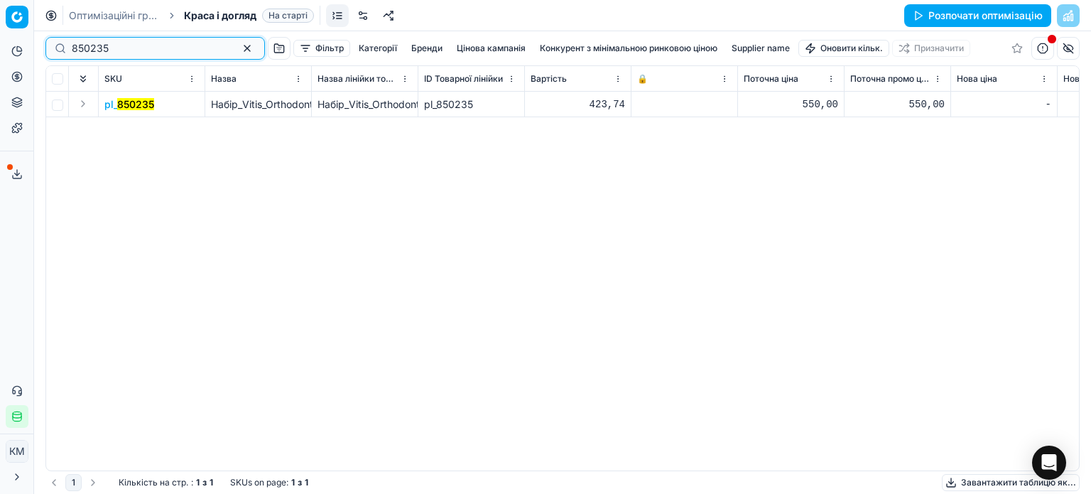
drag, startPoint x: 37, startPoint y: 48, endPoint x: 11, endPoint y: 44, distance: 25.9
click at [16, 44] on div "Pricing platform Аналітика Цінова оптимізація Асортимент продукції Шаблони Серв…" at bounding box center [545, 247] width 1091 height 494
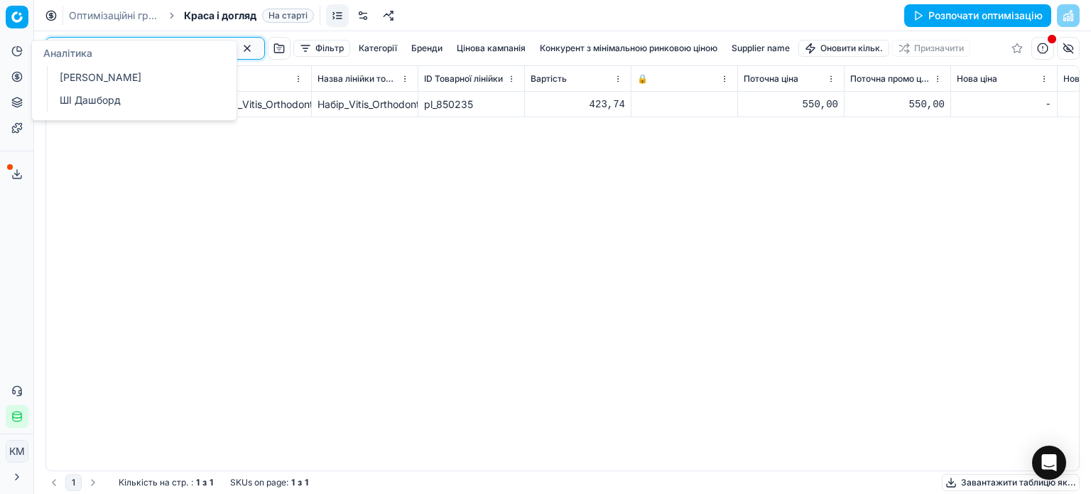
paste input "42"
type input "850242"
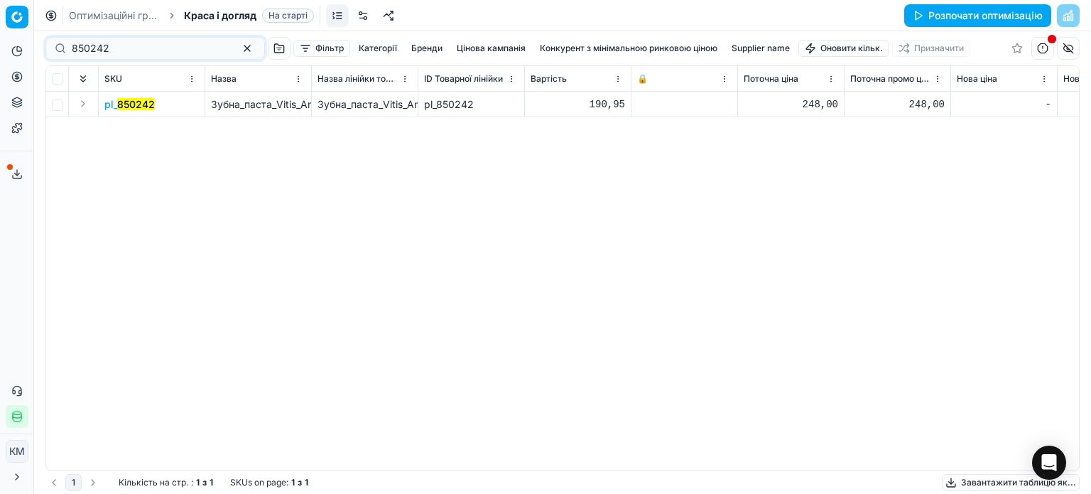
click at [143, 109] on mark "850242" at bounding box center [136, 104] width 38 height 12
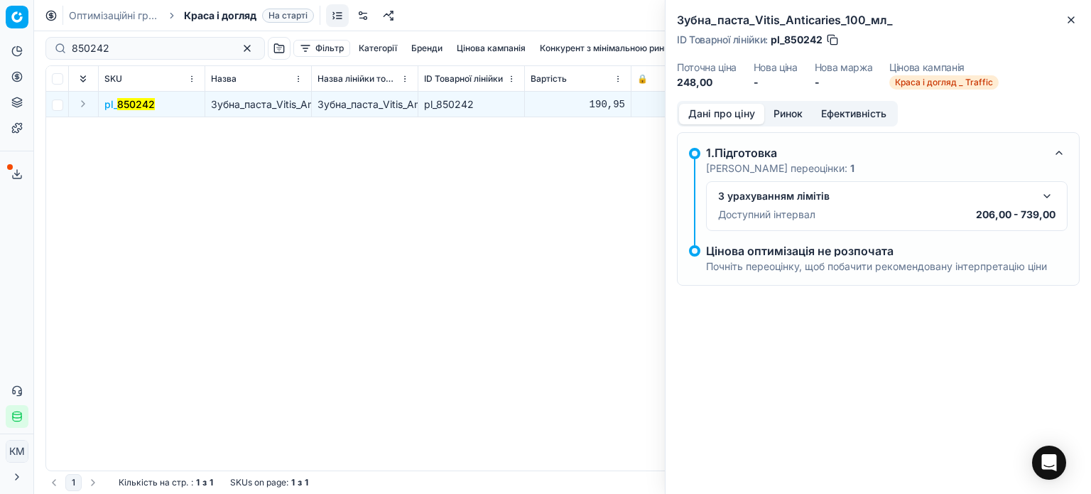
click at [793, 110] on button "Ринок" at bounding box center [788, 114] width 48 height 21
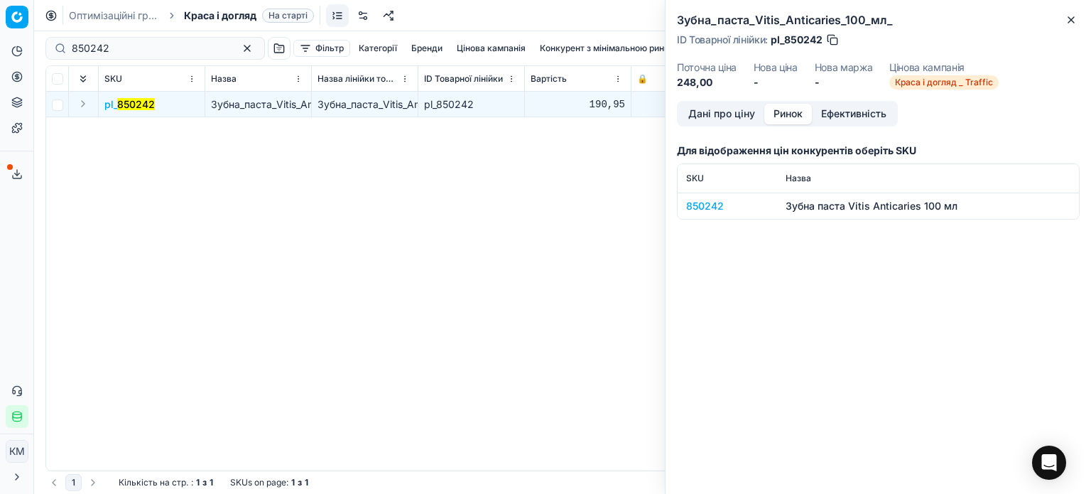
click at [716, 204] on div "850242" at bounding box center [727, 206] width 82 height 14
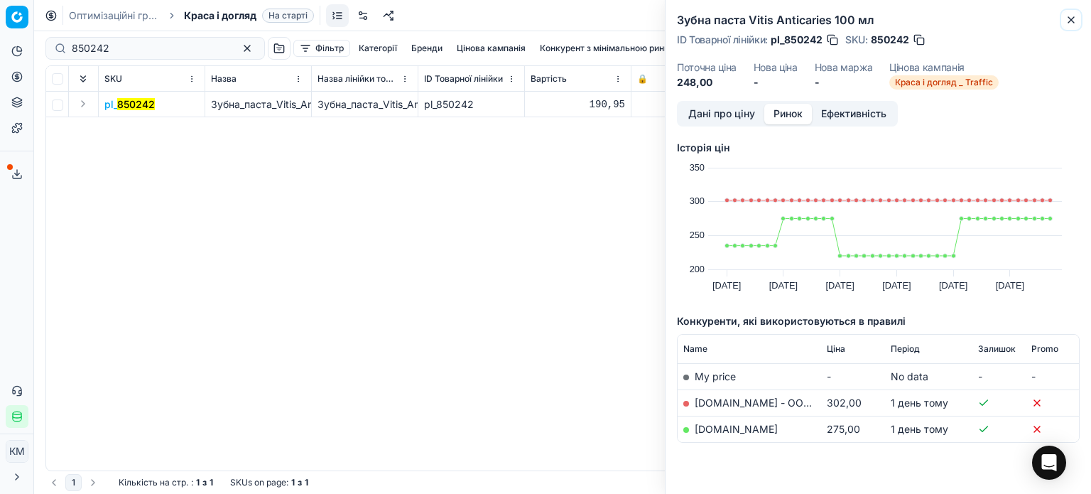
click at [1069, 18] on icon "button" at bounding box center [1071, 20] width 6 height 6
